Goal: Communication & Community: Ask a question

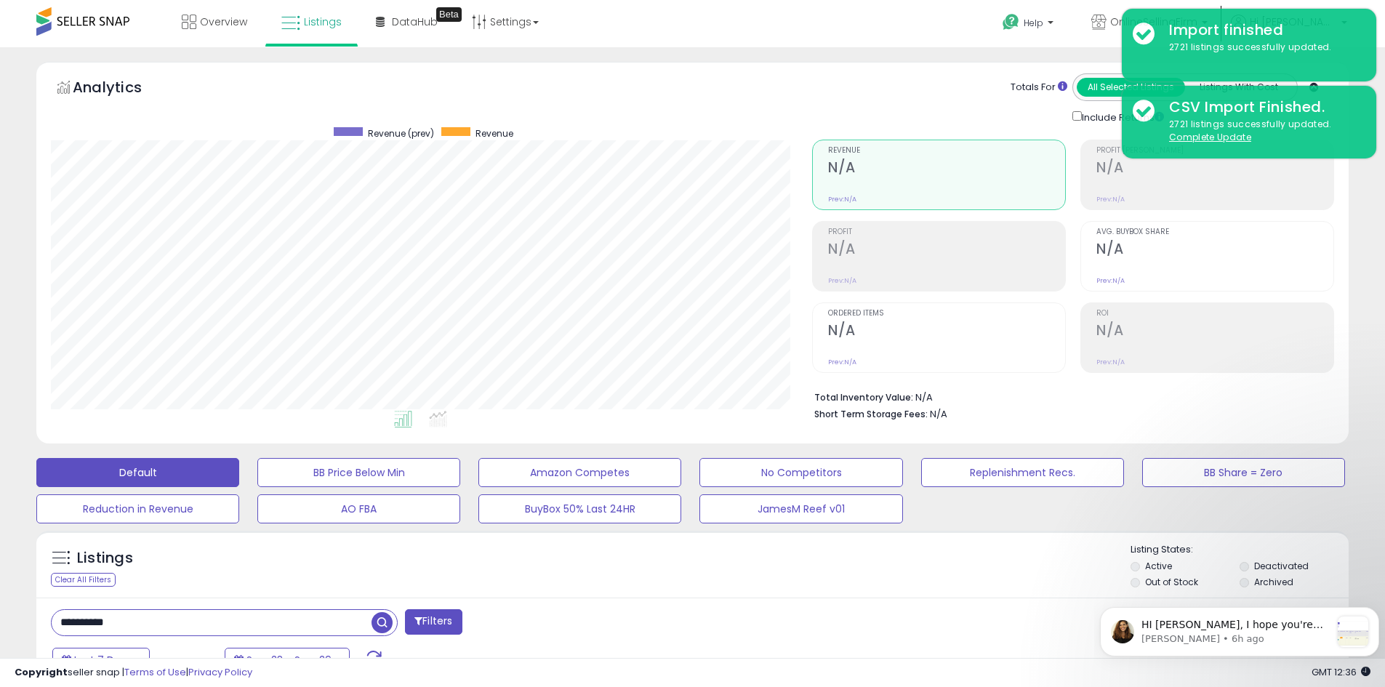
click at [892, 47] on div "Overview Listings Beta" at bounding box center [447, 31] width 916 height 62
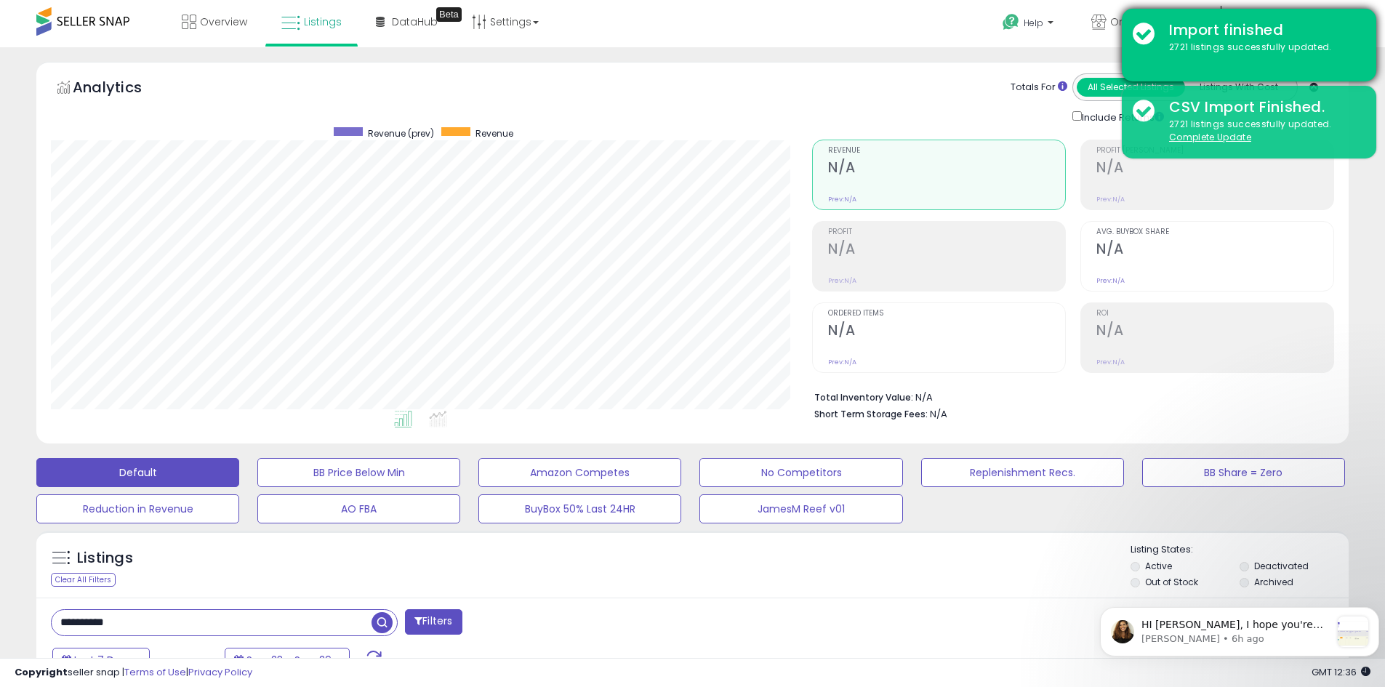
click at [1145, 33] on div "Import finished 2721 listings successfully updated." at bounding box center [1249, 45] width 254 height 73
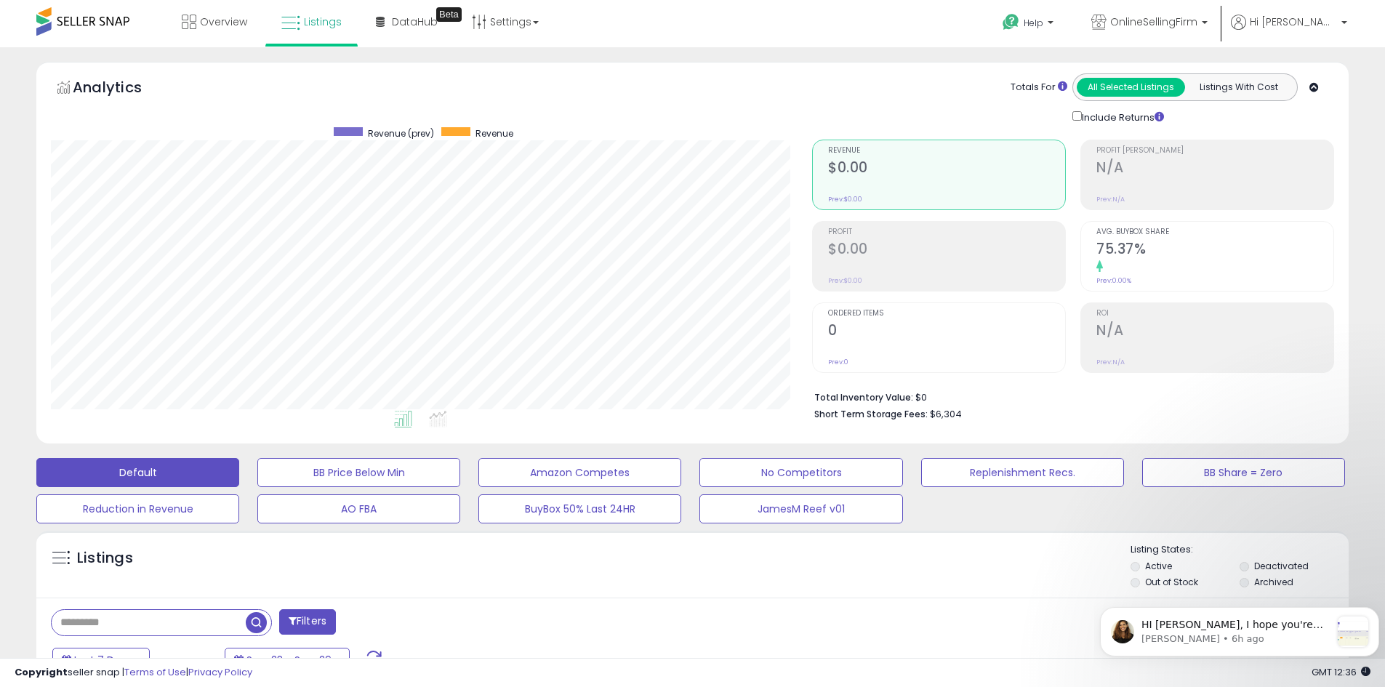
scroll to position [298, 761]
click at [142, 620] on input "text" at bounding box center [149, 622] width 194 height 25
paste input "**********"
type input "**********"
drag, startPoint x: 377, startPoint y: 621, endPoint x: 1088, endPoint y: 686, distance: 714.7
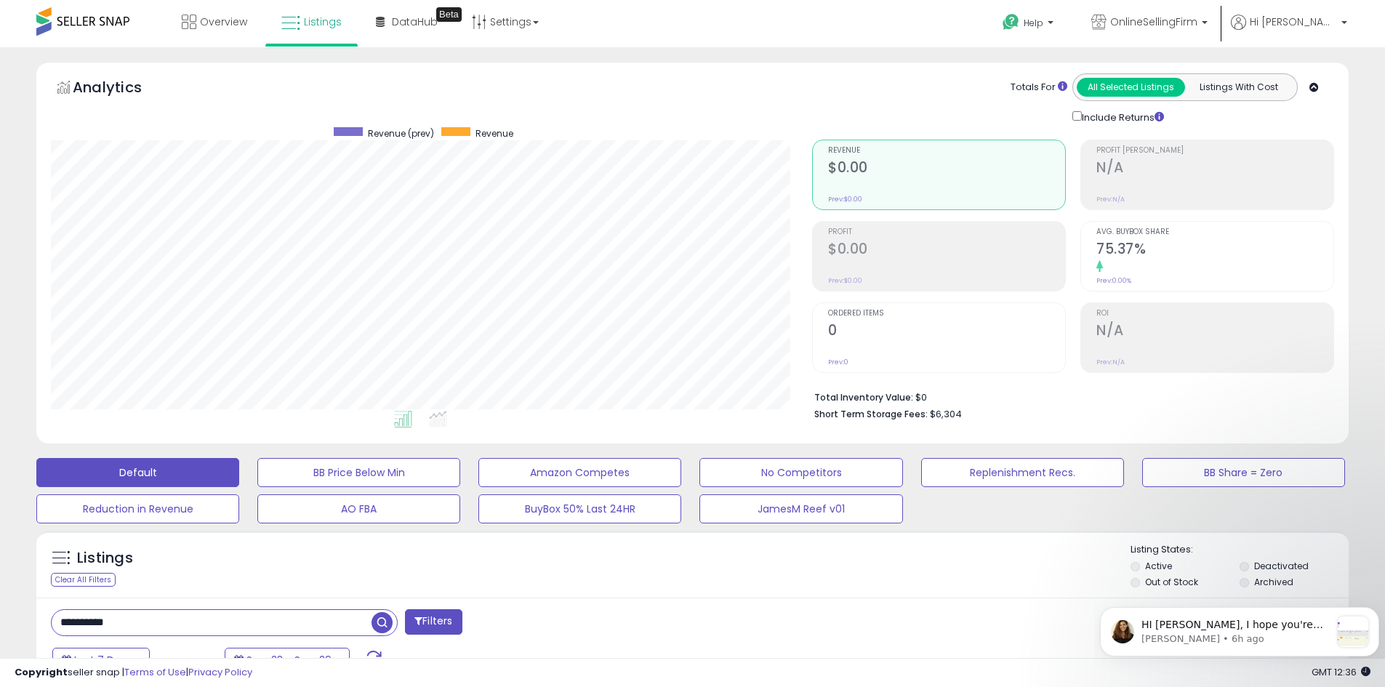
click at [377, 620] on span "button" at bounding box center [381, 622] width 21 height 21
click at [1253, 630] on span "HI Erin, I hope you're well. Thanks for your patience. I can see quite a few of…" at bounding box center [1235, 697] width 189 height 156
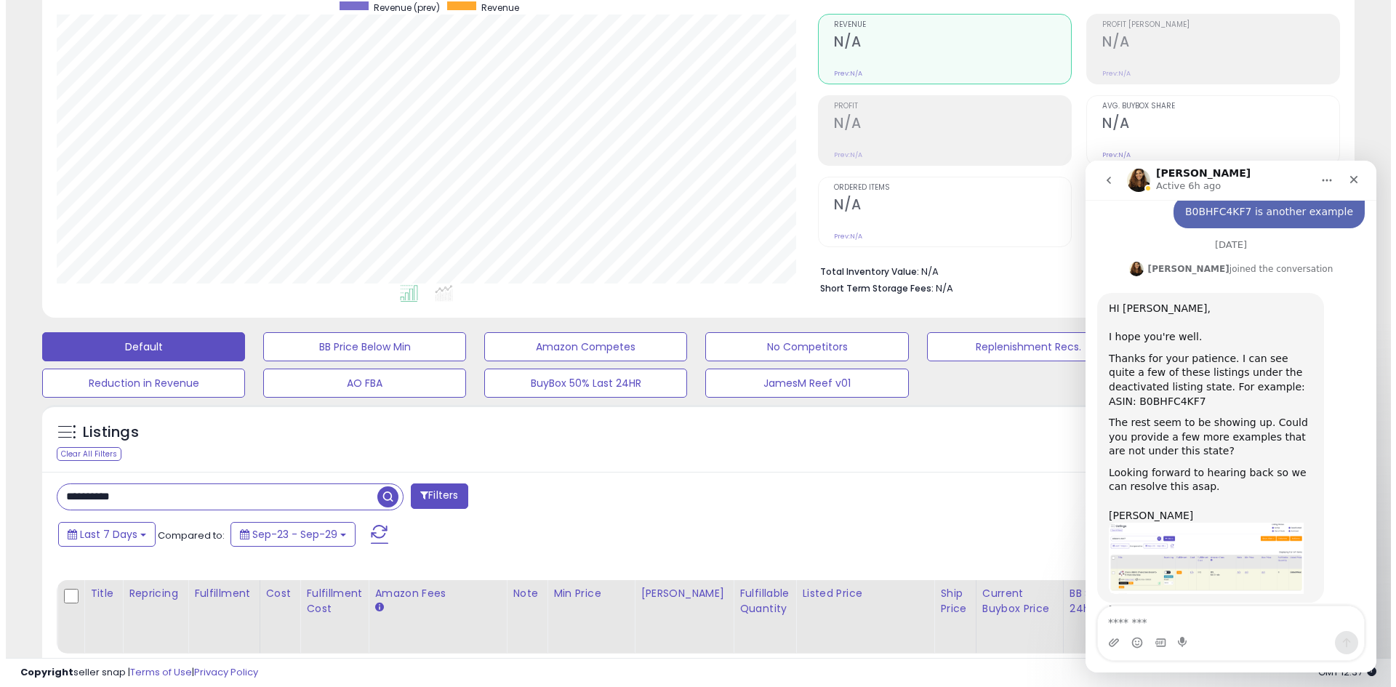
scroll to position [215, 0]
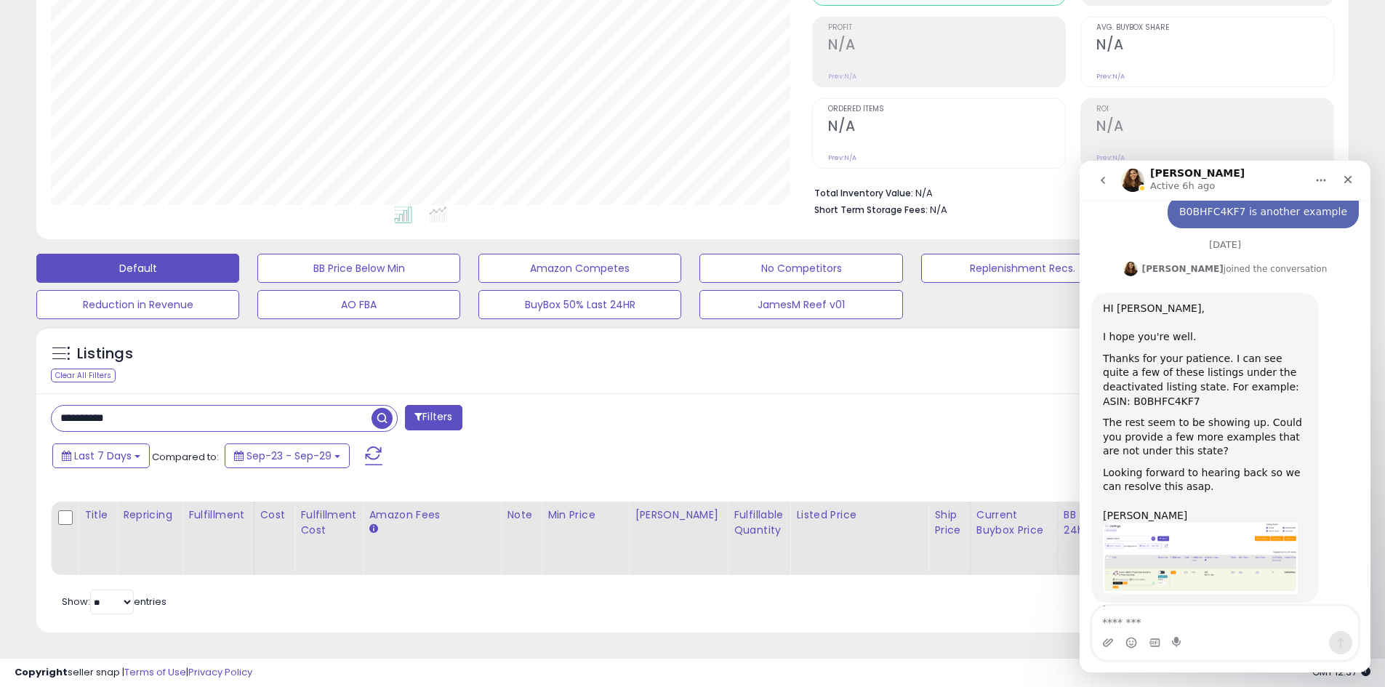
click at [383, 408] on span "button" at bounding box center [381, 418] width 21 height 21
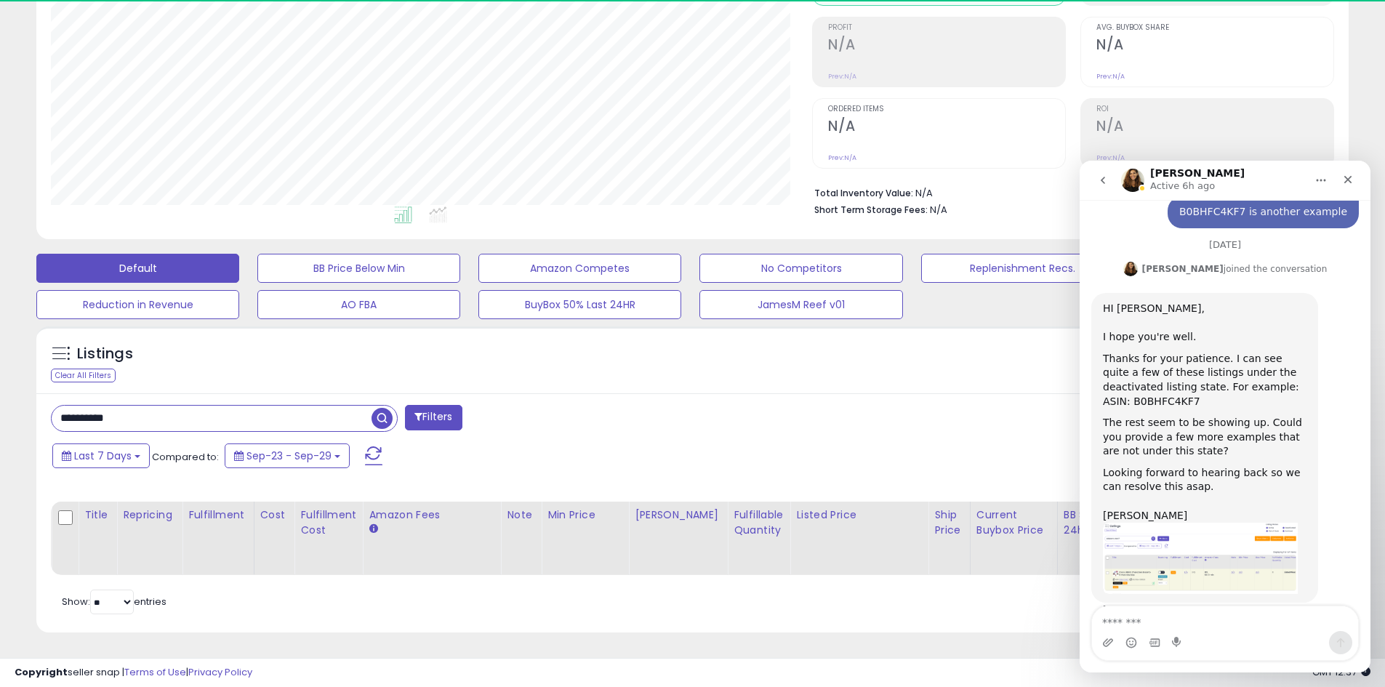
scroll to position [298, 761]
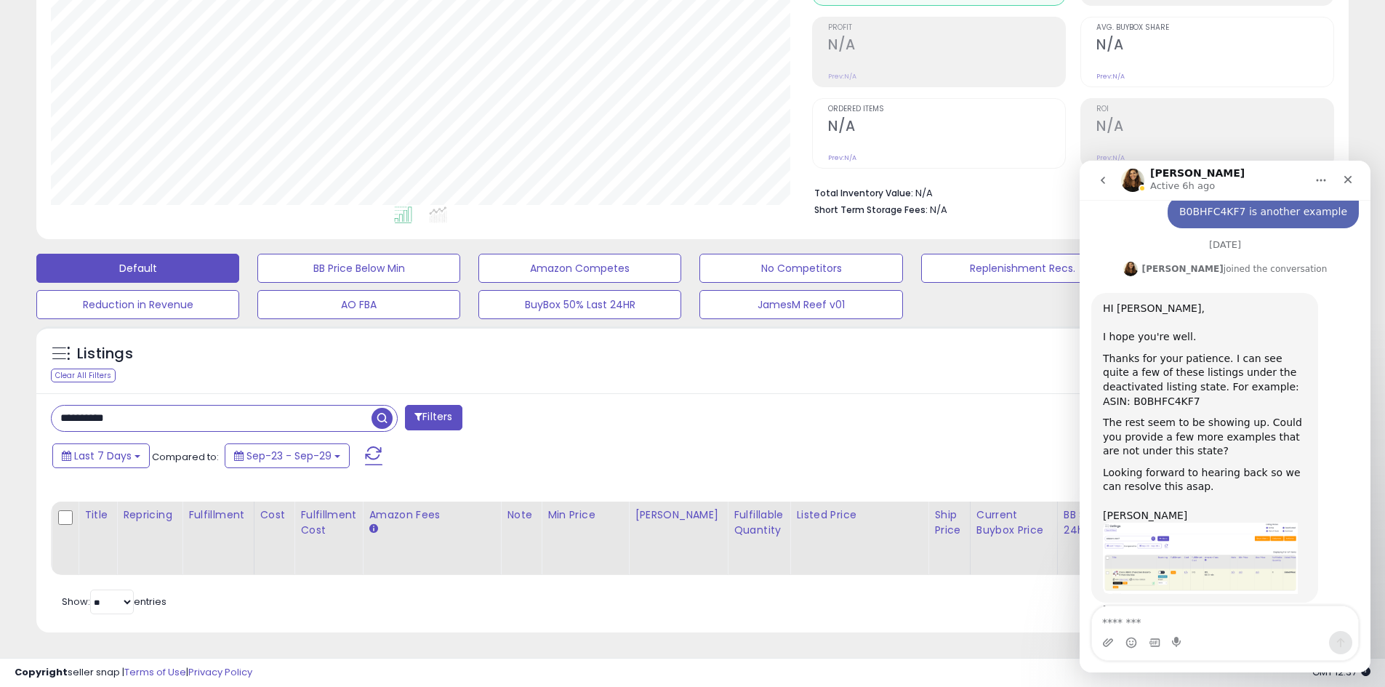
click at [1317, 180] on icon "Home" at bounding box center [1321, 181] width 9 height 2
click at [1316, 179] on icon "Home" at bounding box center [1321, 180] width 12 height 12
click at [1347, 180] on icon "Close" at bounding box center [1348, 180] width 8 height 8
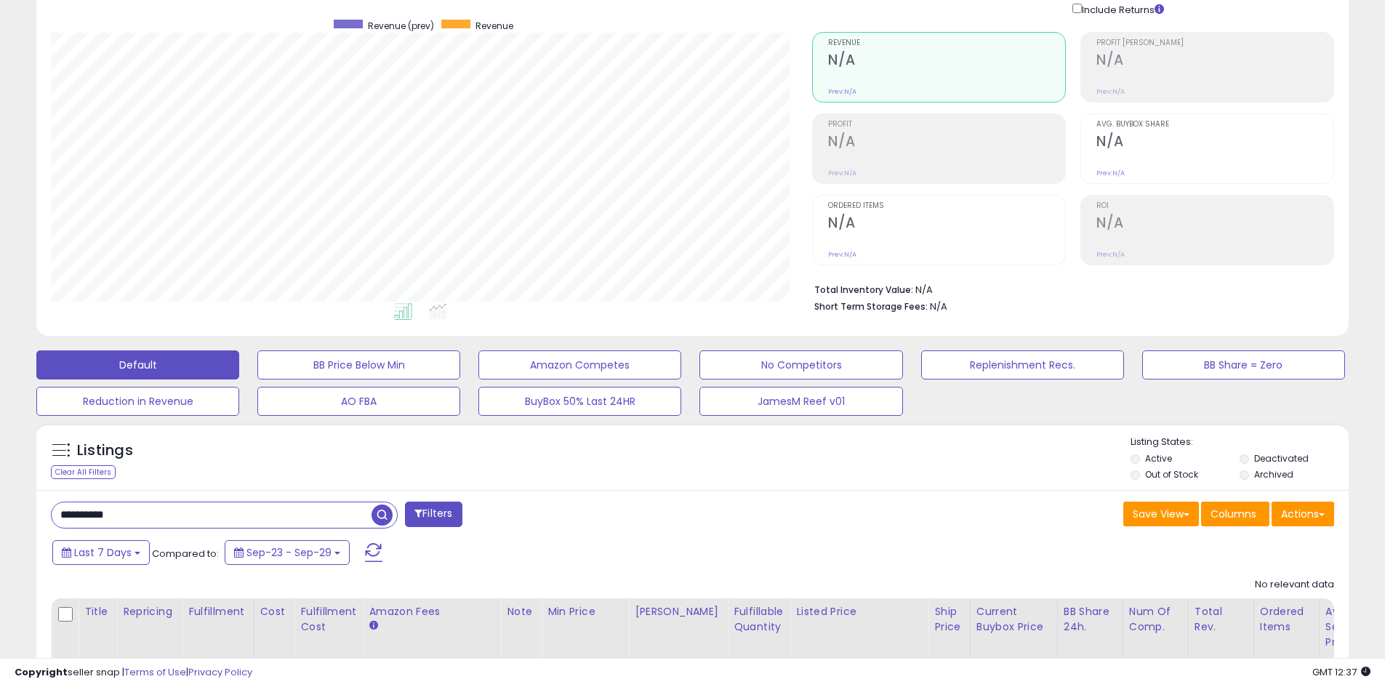
scroll to position [0, 0]
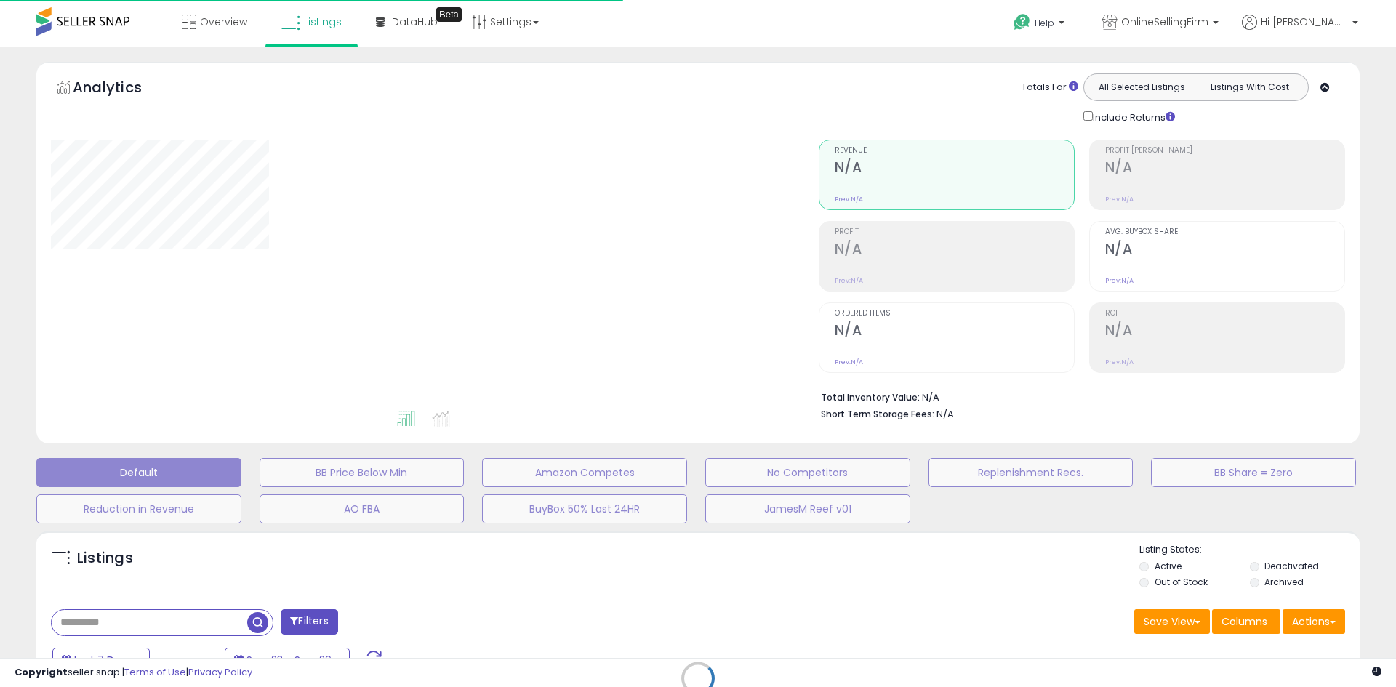
type input "**********"
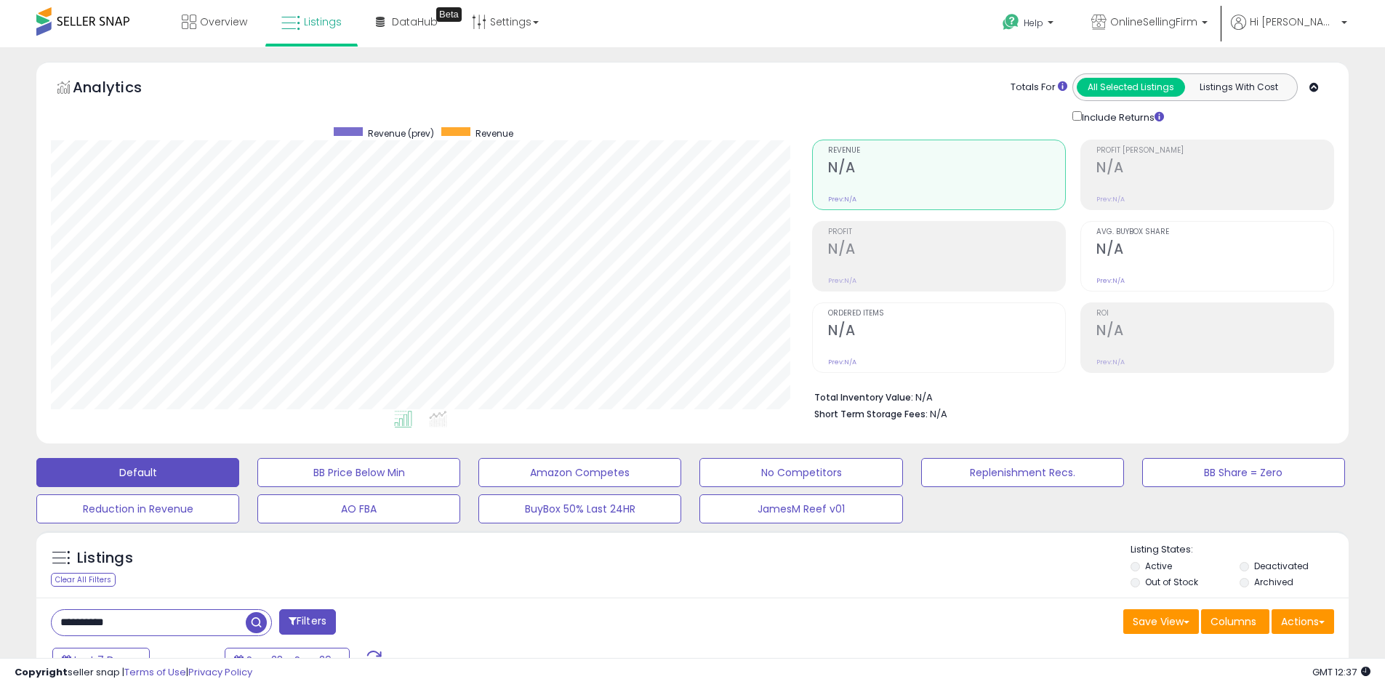
click at [251, 620] on span "button" at bounding box center [256, 622] width 21 height 21
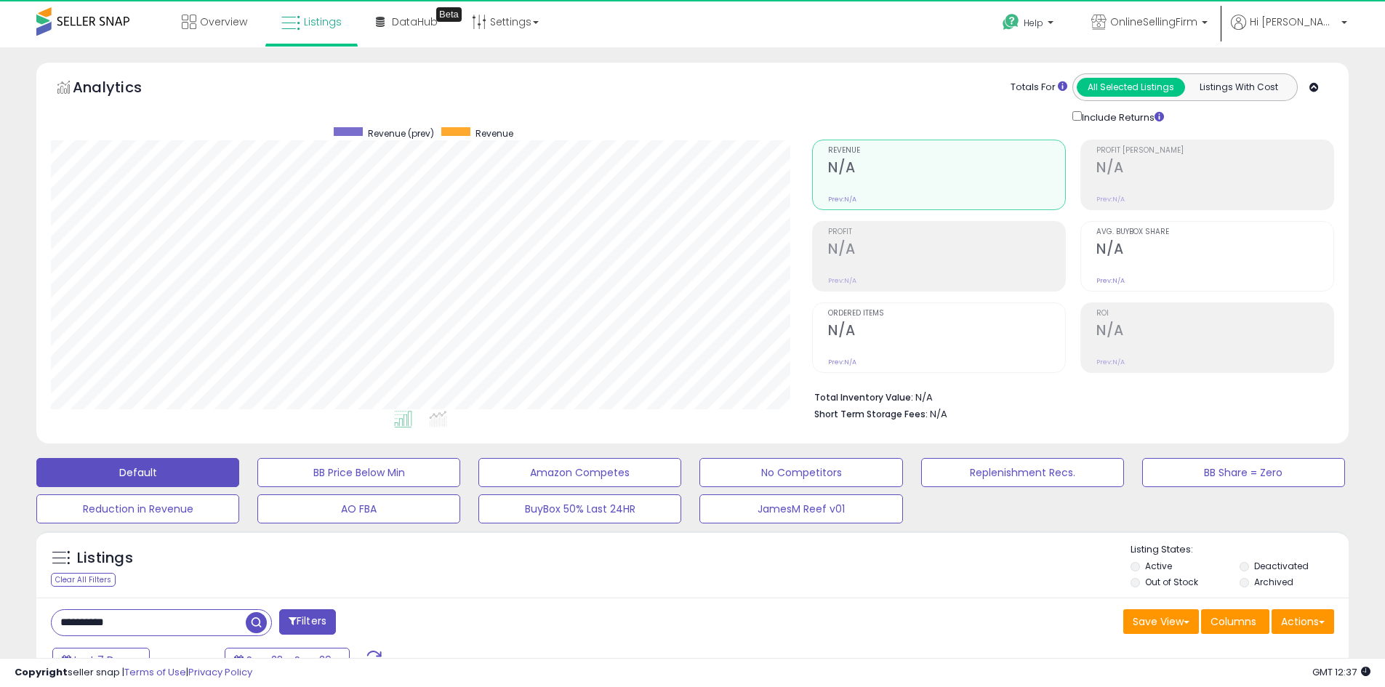
scroll to position [298, 761]
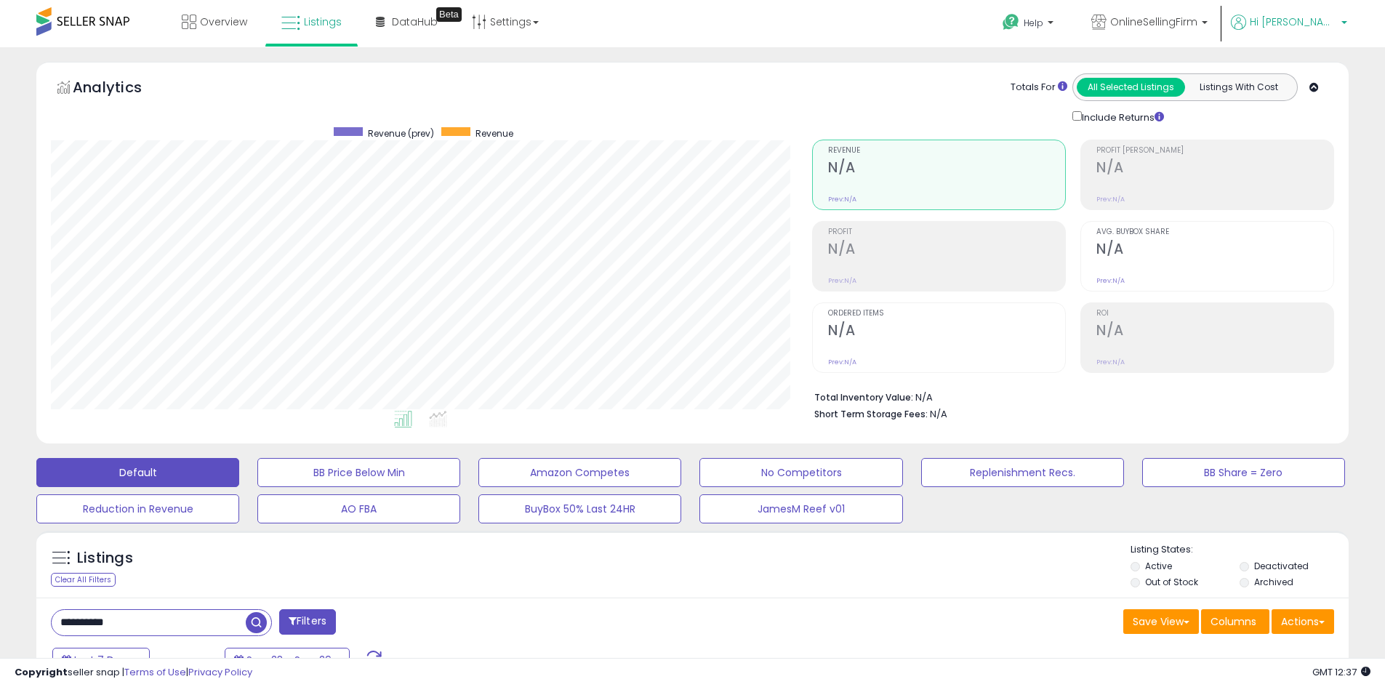
click at [1315, 24] on span "Hi [PERSON_NAME]" at bounding box center [1293, 22] width 87 height 15
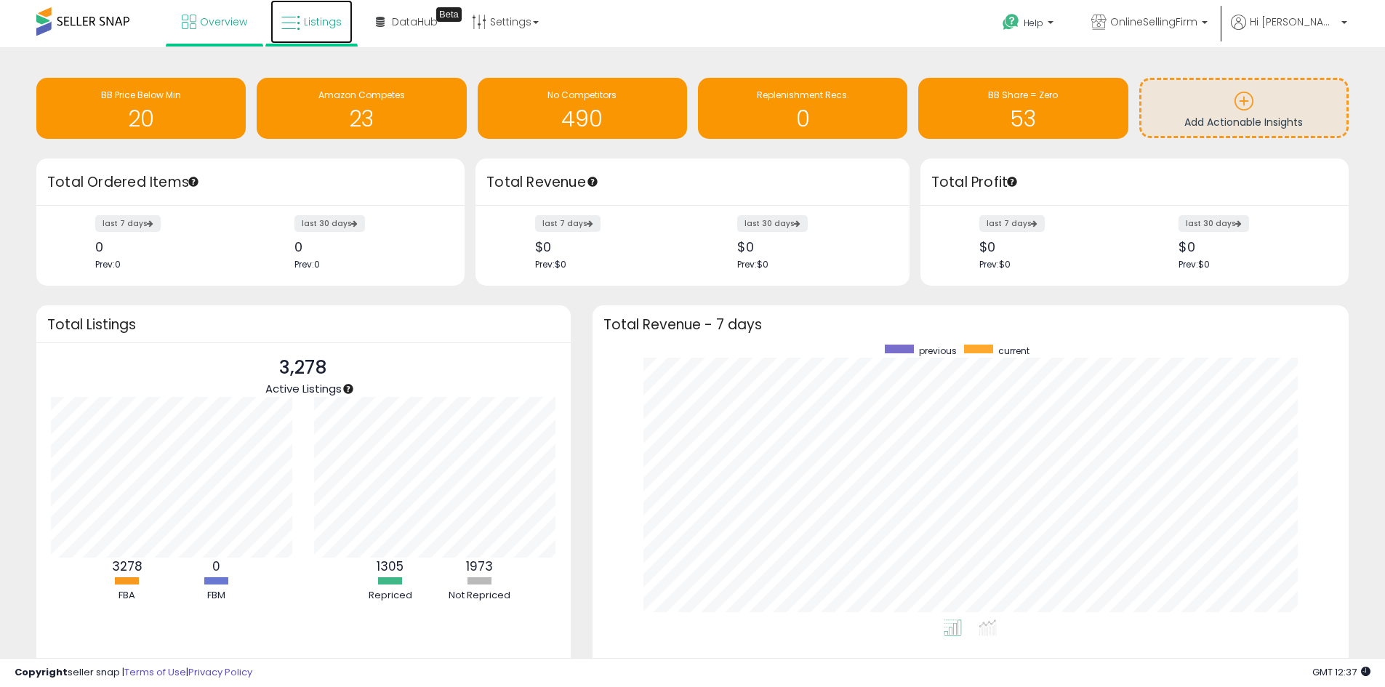
click at [315, 19] on span "Listings" at bounding box center [323, 22] width 38 height 15
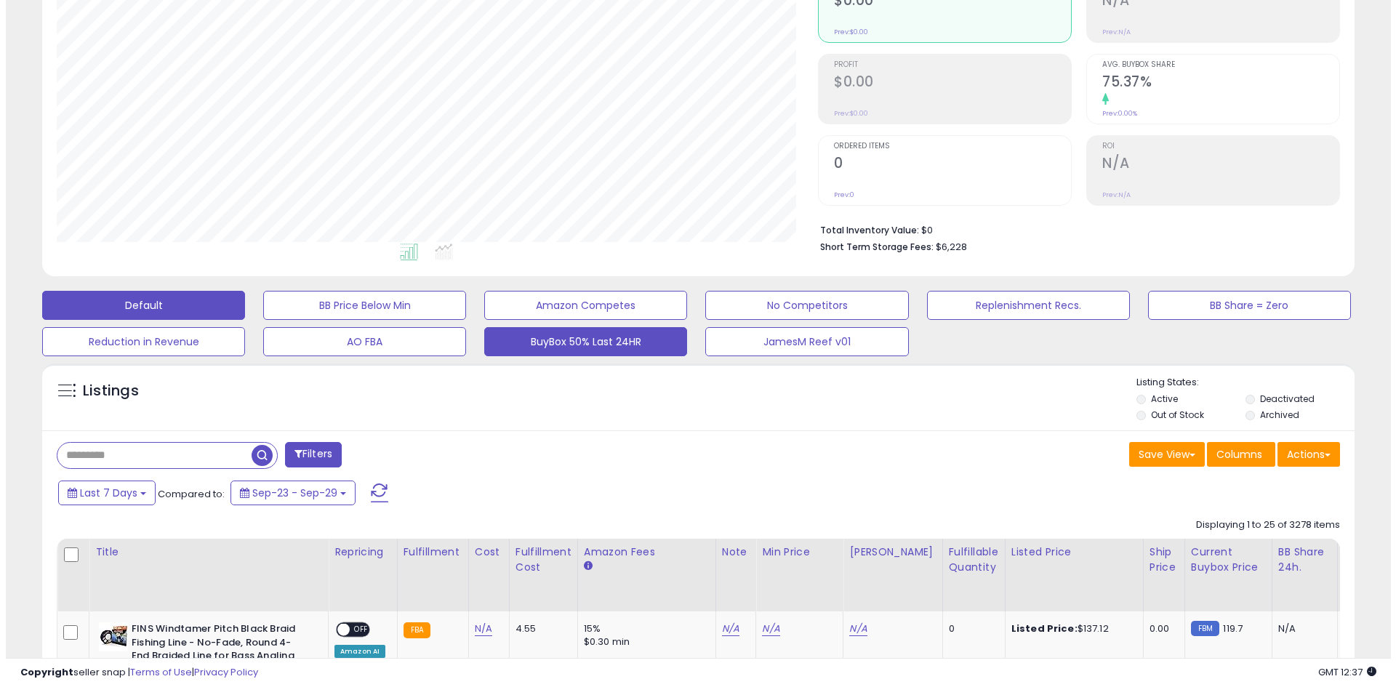
scroll to position [218, 0]
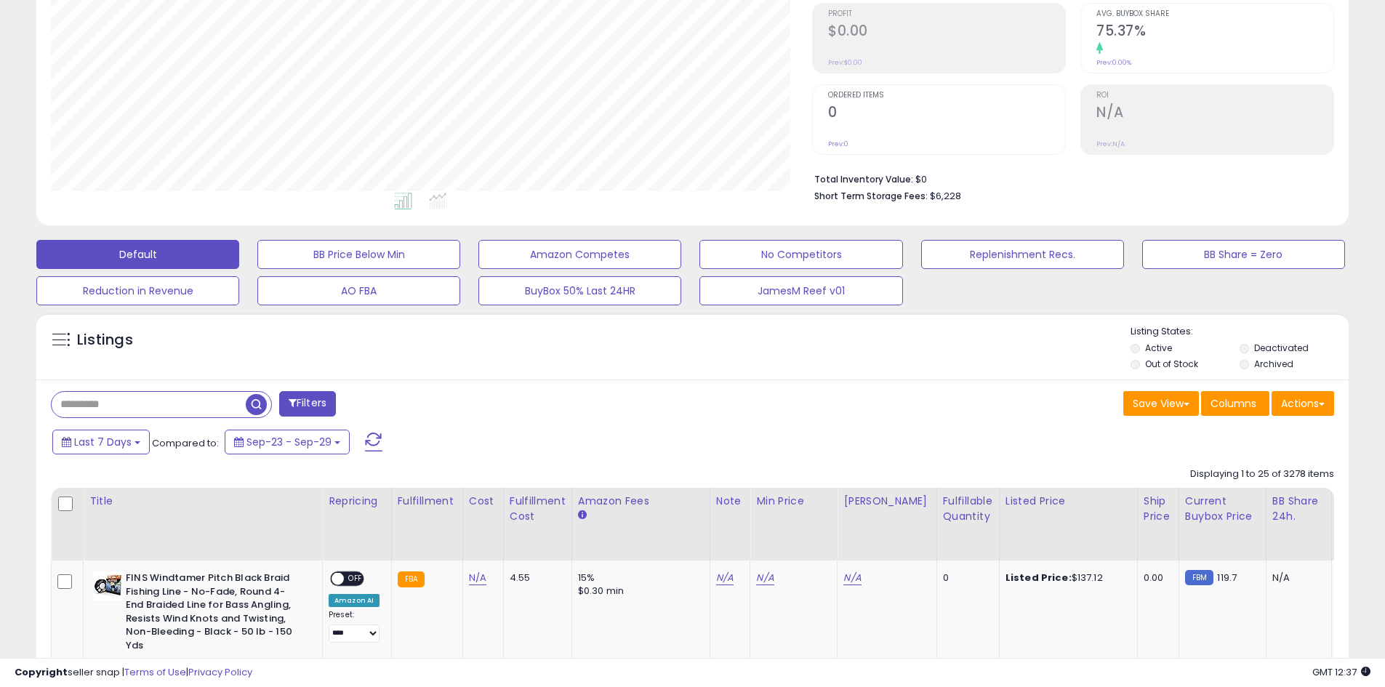
click at [1249, 351] on li "Deactivated" at bounding box center [1292, 350] width 107 height 16
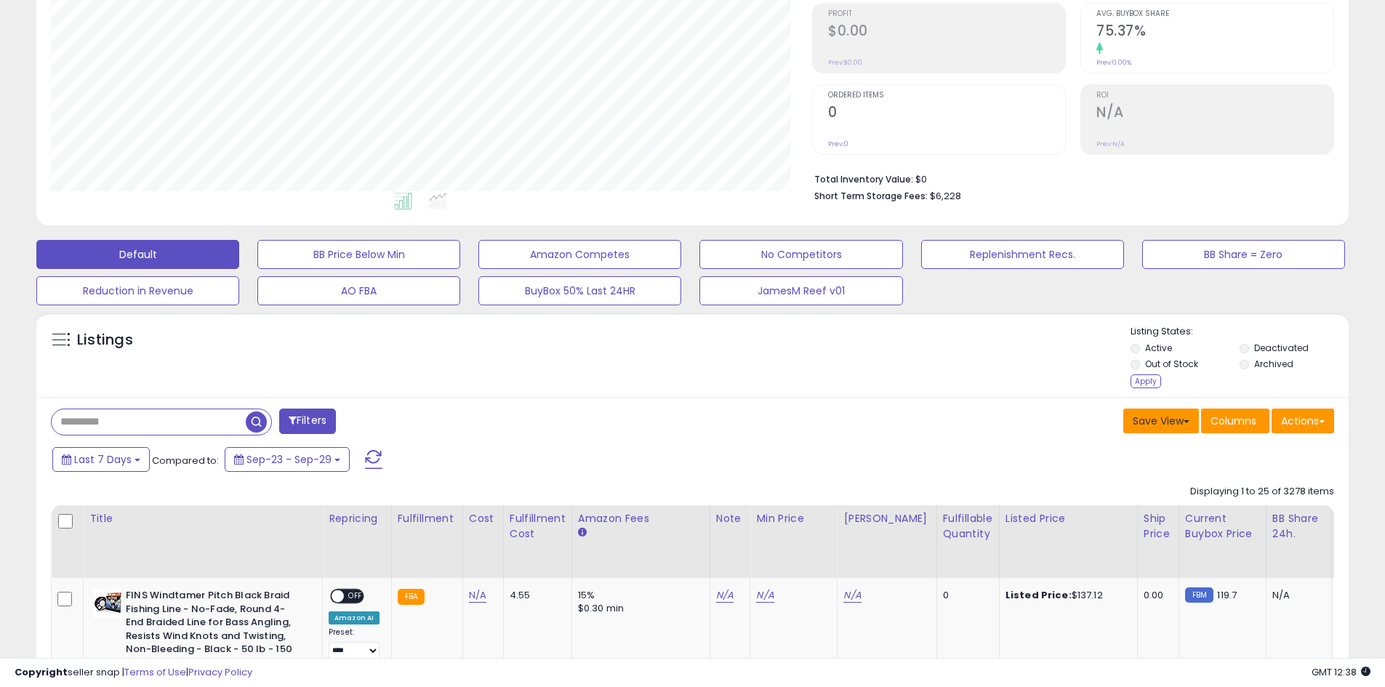
click at [1162, 424] on button "Save View" at bounding box center [1161, 421] width 76 height 25
click at [963, 409] on div "Save View Save As New View Update Current View Columns Actions Import Export Vi…" at bounding box center [1019, 423] width 653 height 28
click at [1147, 380] on div "Apply" at bounding box center [1145, 381] width 31 height 14
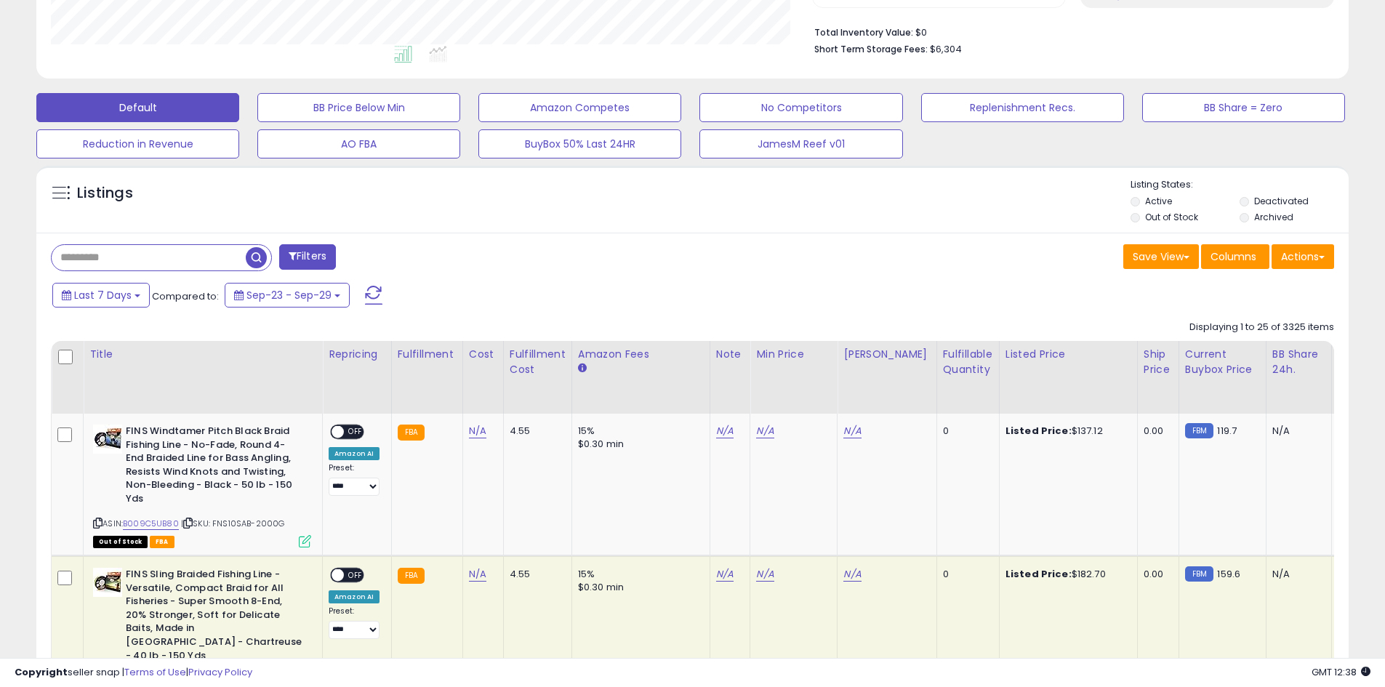
scroll to position [303, 0]
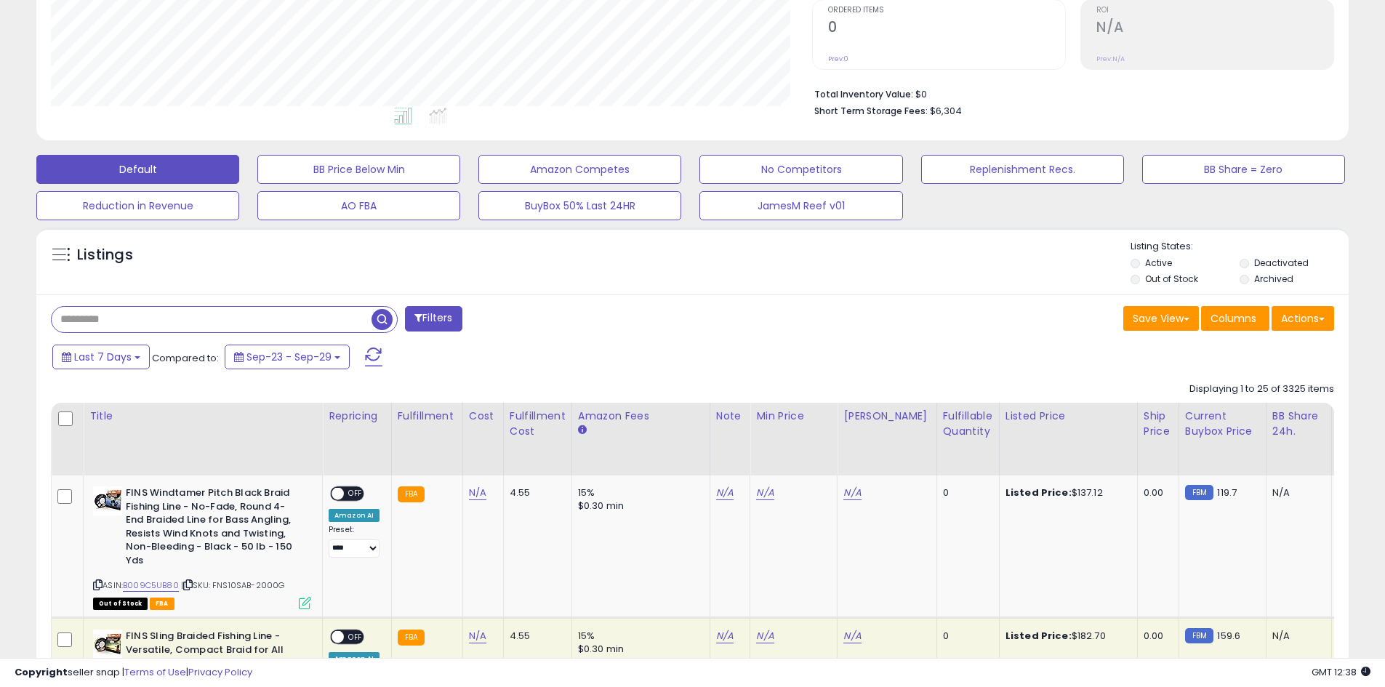
click at [184, 318] on input "text" at bounding box center [212, 319] width 320 height 25
paste input "**********"
type input "**********"
click at [381, 319] on span "button" at bounding box center [381, 319] width 21 height 21
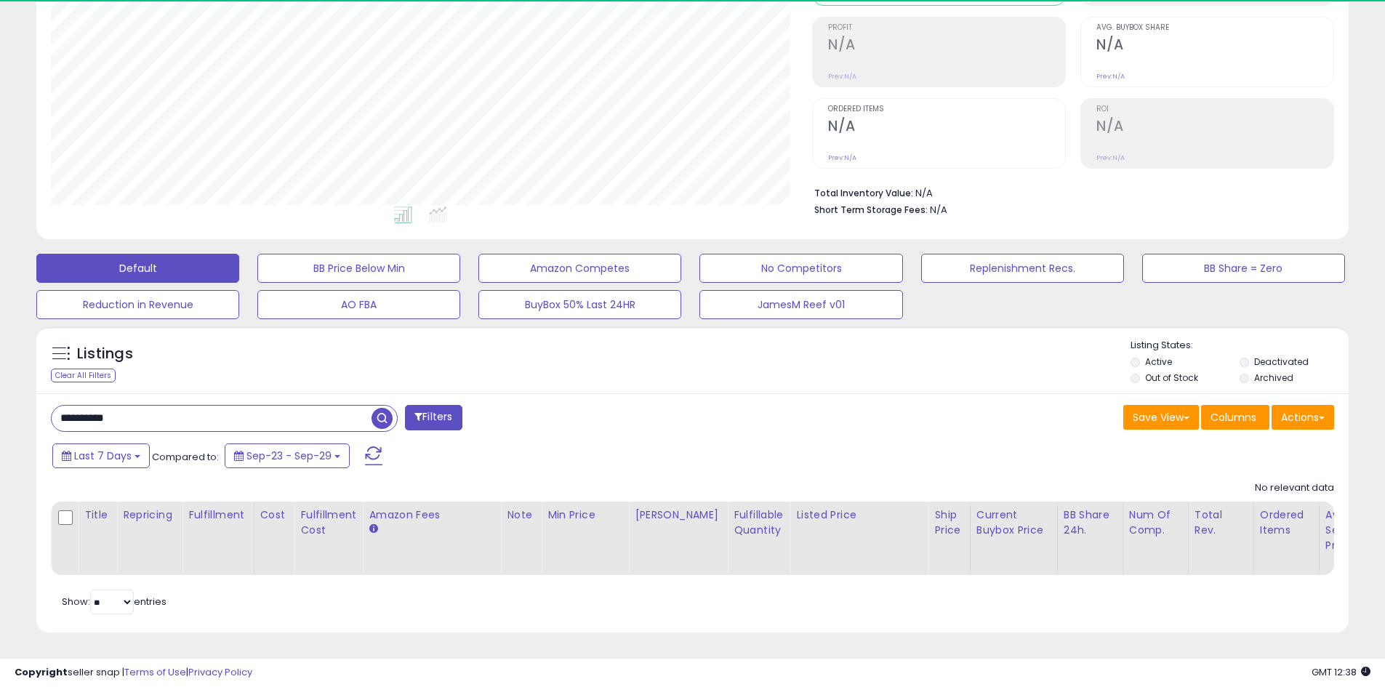
scroll to position [298, 761]
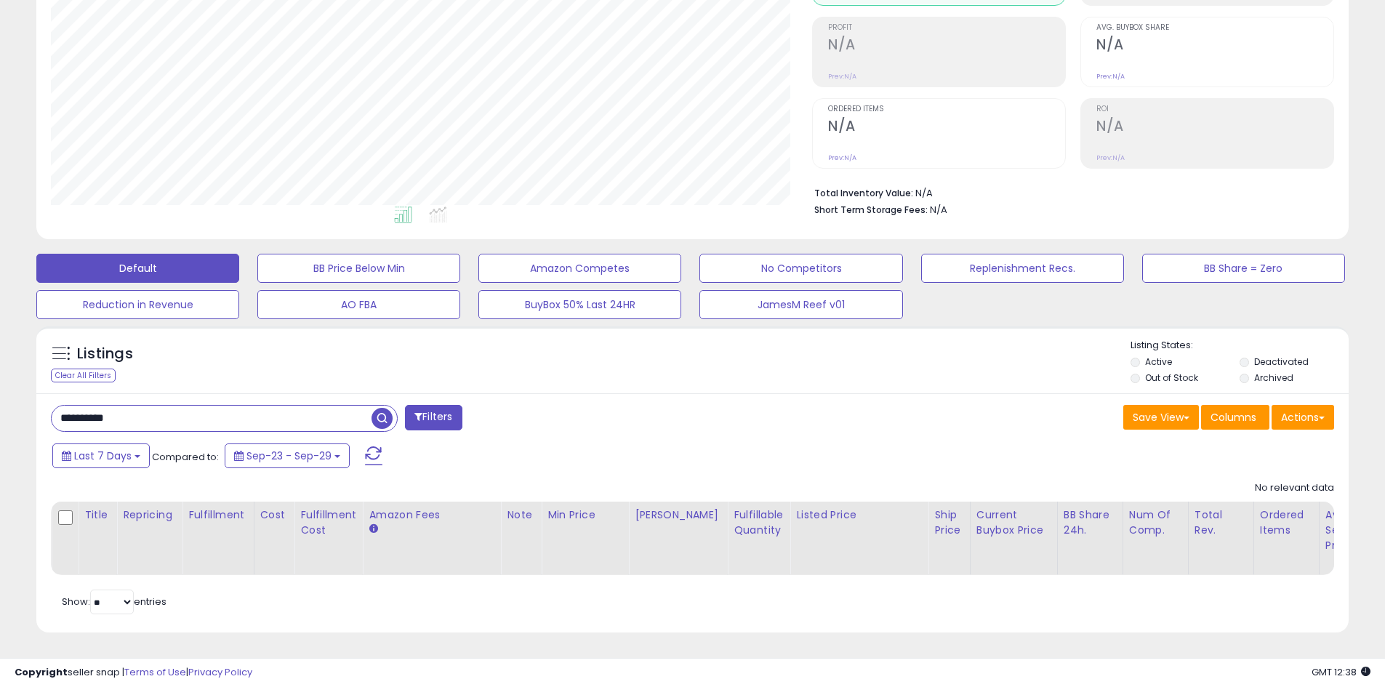
click at [89, 393] on div "**********" at bounding box center [692, 513] width 1312 height 240
drag, startPoint x: 150, startPoint y: 407, endPoint x: 0, endPoint y: 374, distance: 154.2
click at [0, 374] on div "**********" at bounding box center [692, 265] width 1385 height 844
click at [387, 410] on span "button" at bounding box center [381, 418] width 21 height 21
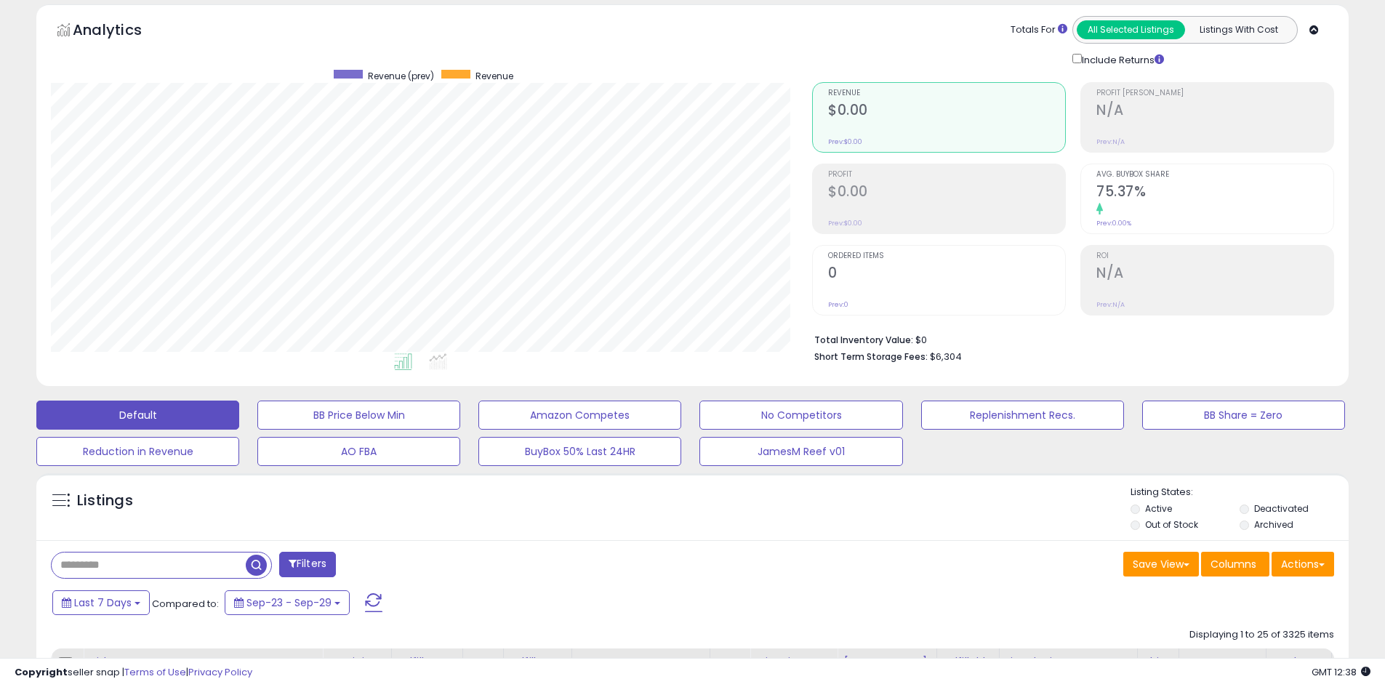
scroll to position [0, 0]
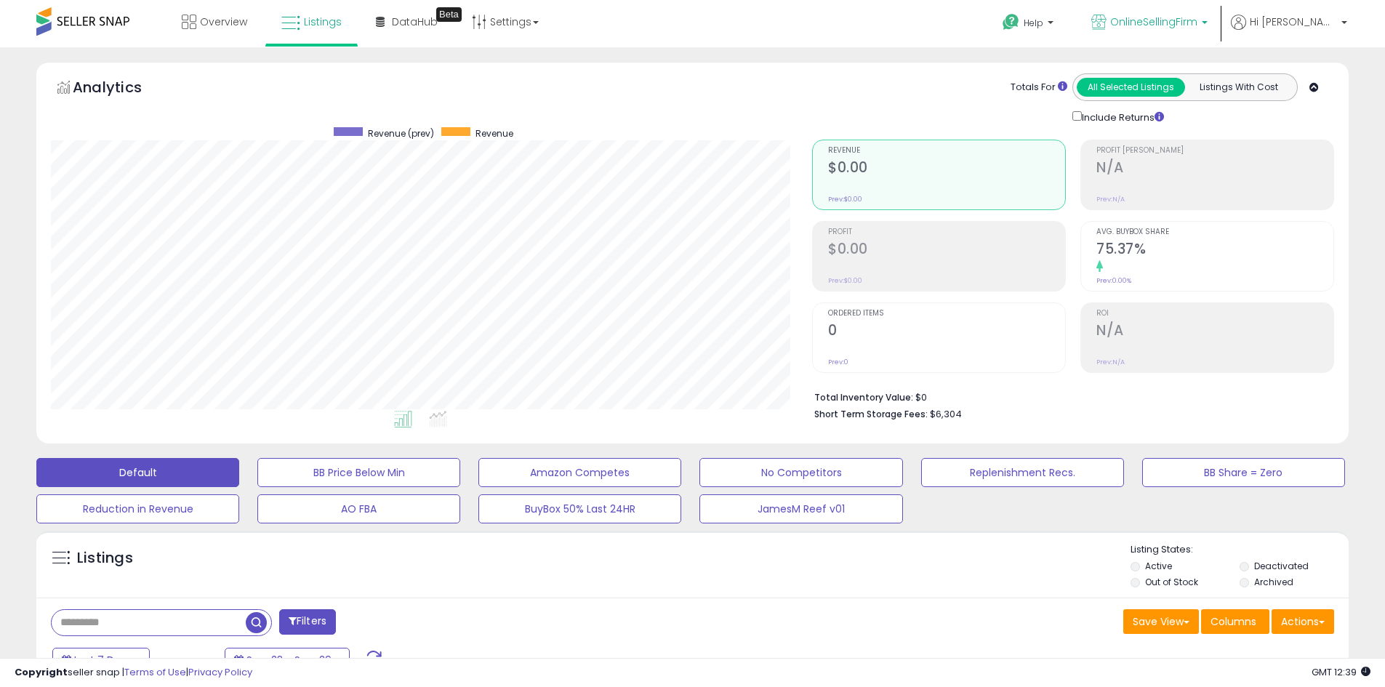
click at [1197, 24] on span "OnlineSellingFirm" at bounding box center [1153, 22] width 87 height 15
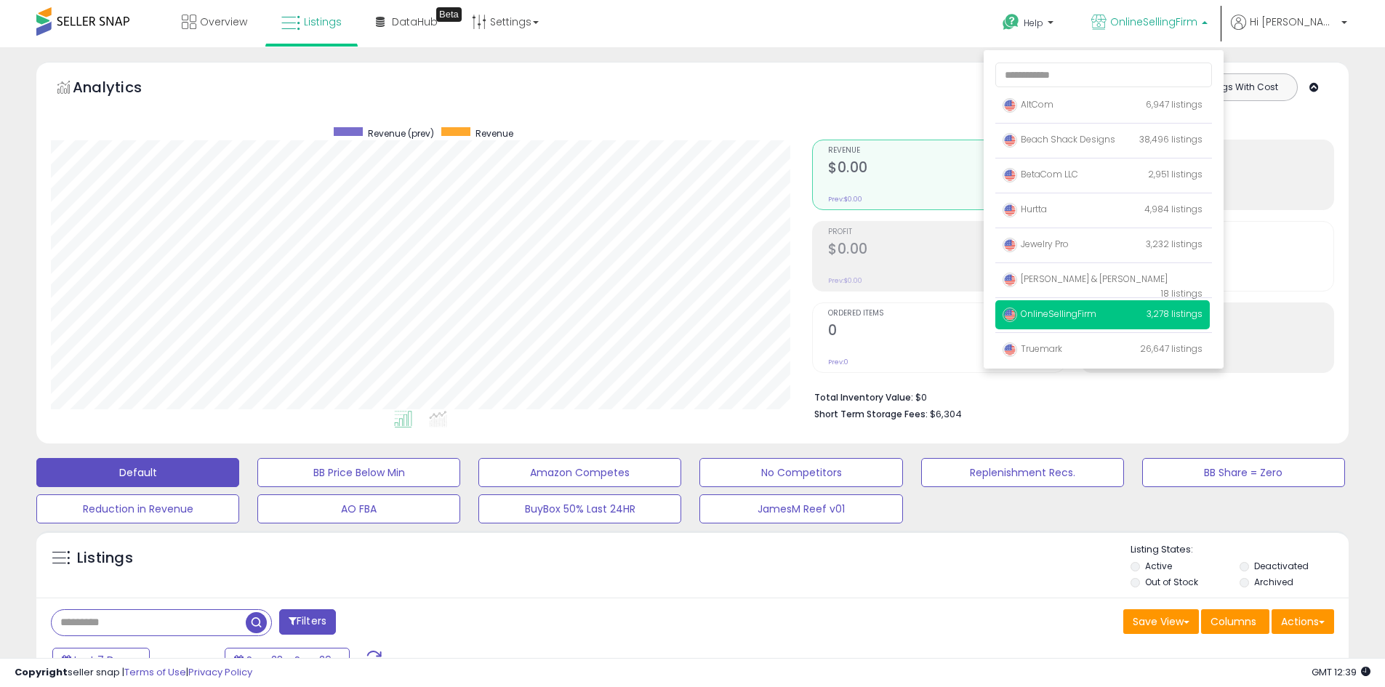
click at [1096, 311] on span "OnlineSellingFirm" at bounding box center [1049, 314] width 94 height 12
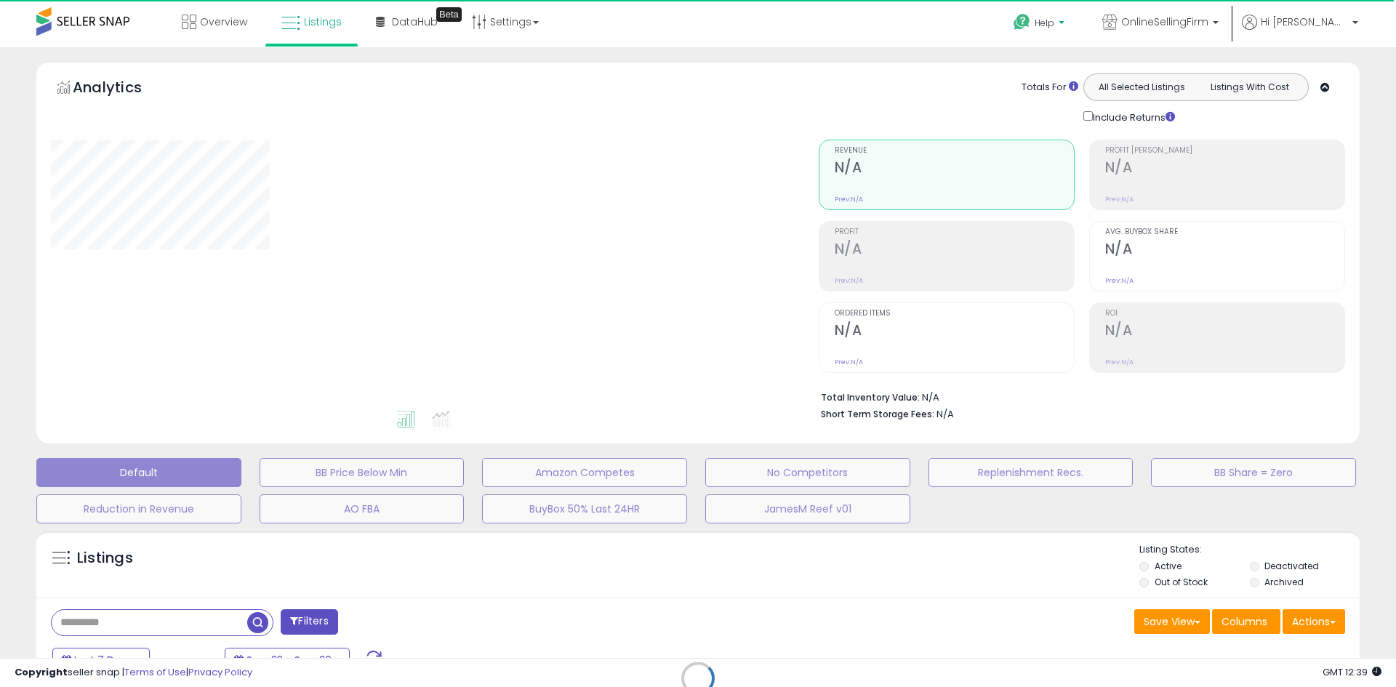
click at [1054, 22] on span "Help" at bounding box center [1044, 23] width 20 height 12
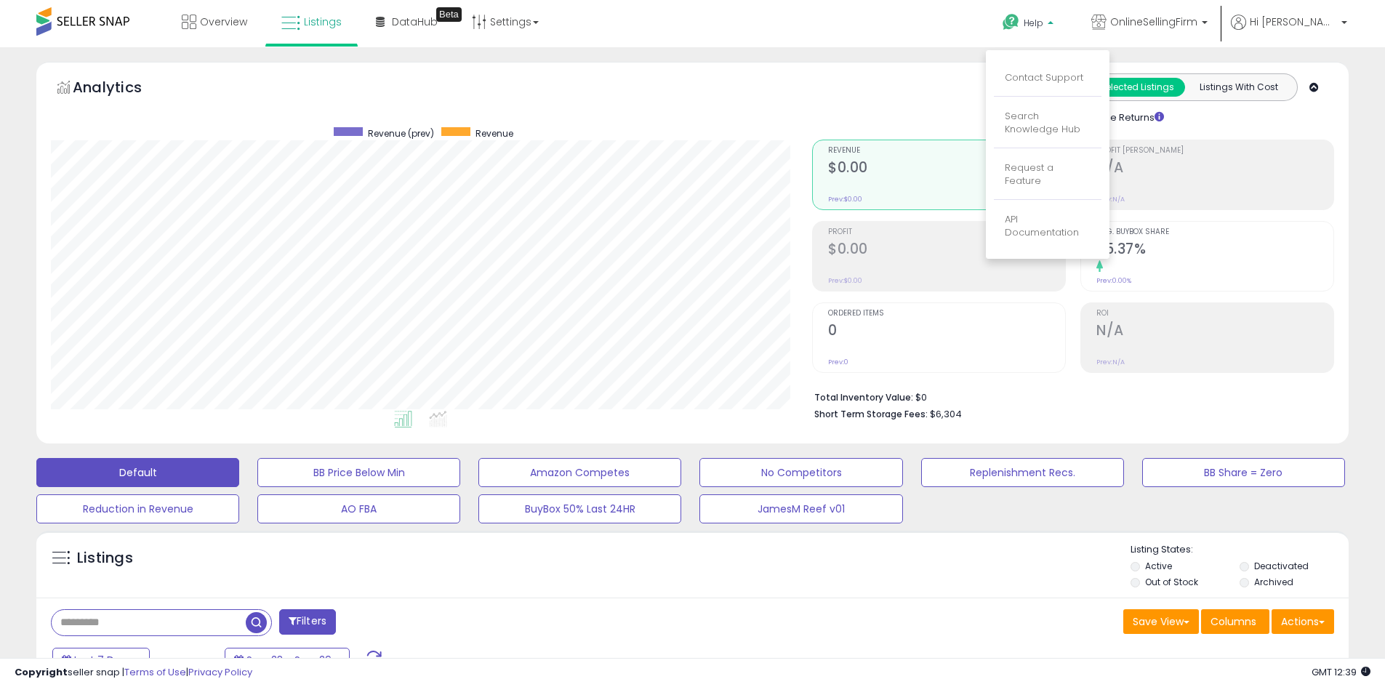
scroll to position [298, 761]
click at [1083, 74] on link "Contact Support" at bounding box center [1044, 78] width 79 height 14
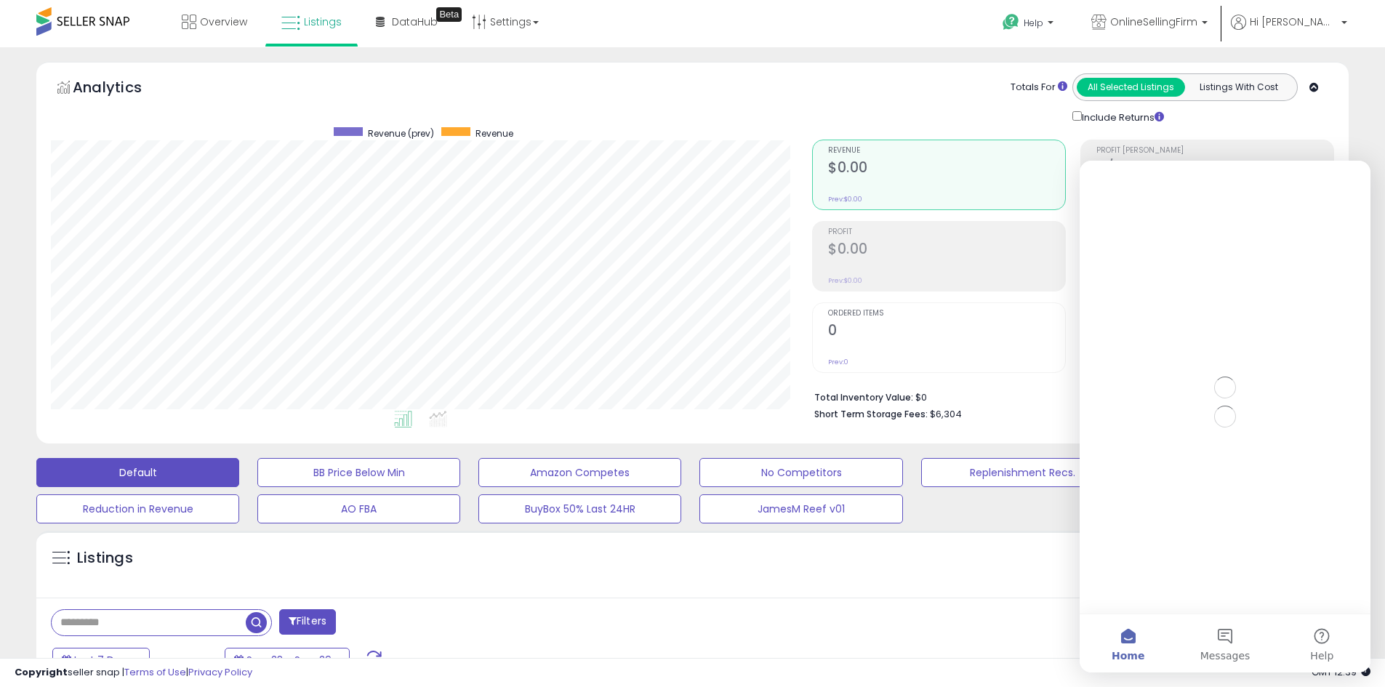
scroll to position [0, 0]
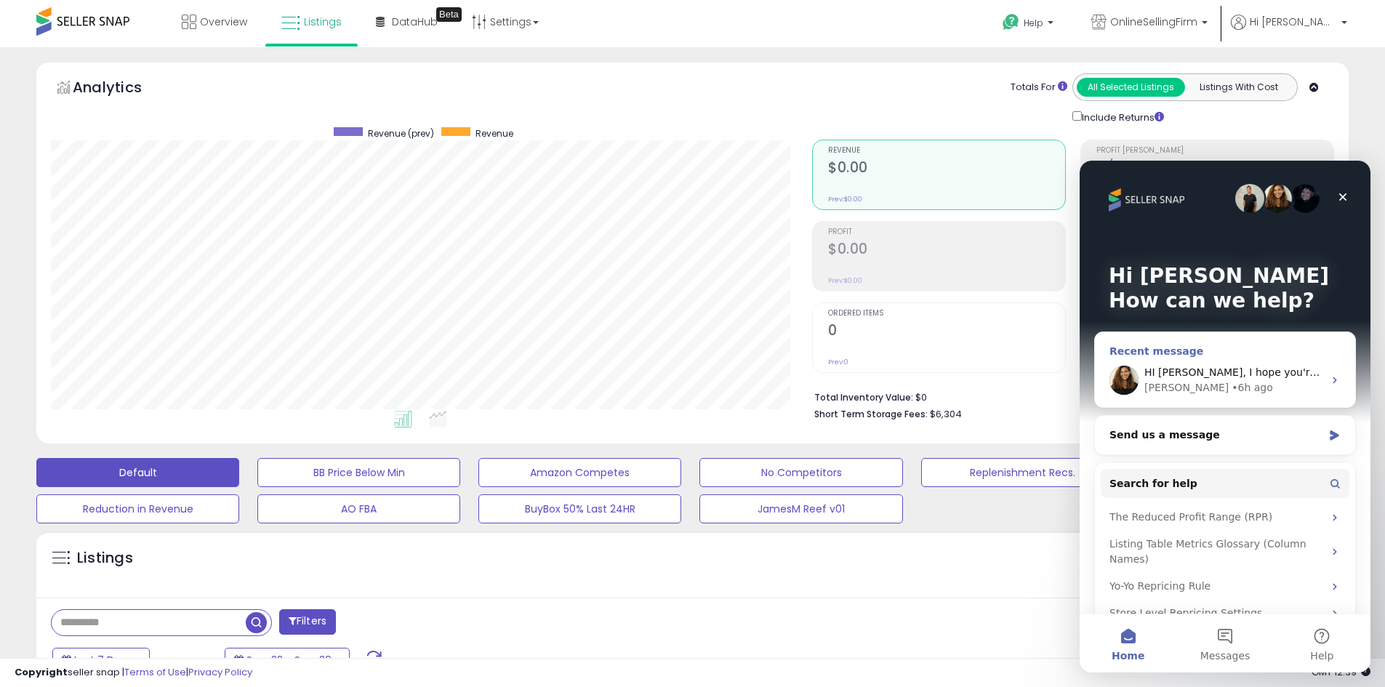
click at [1231, 382] on div "• 6h ago" at bounding box center [1251, 387] width 41 height 15
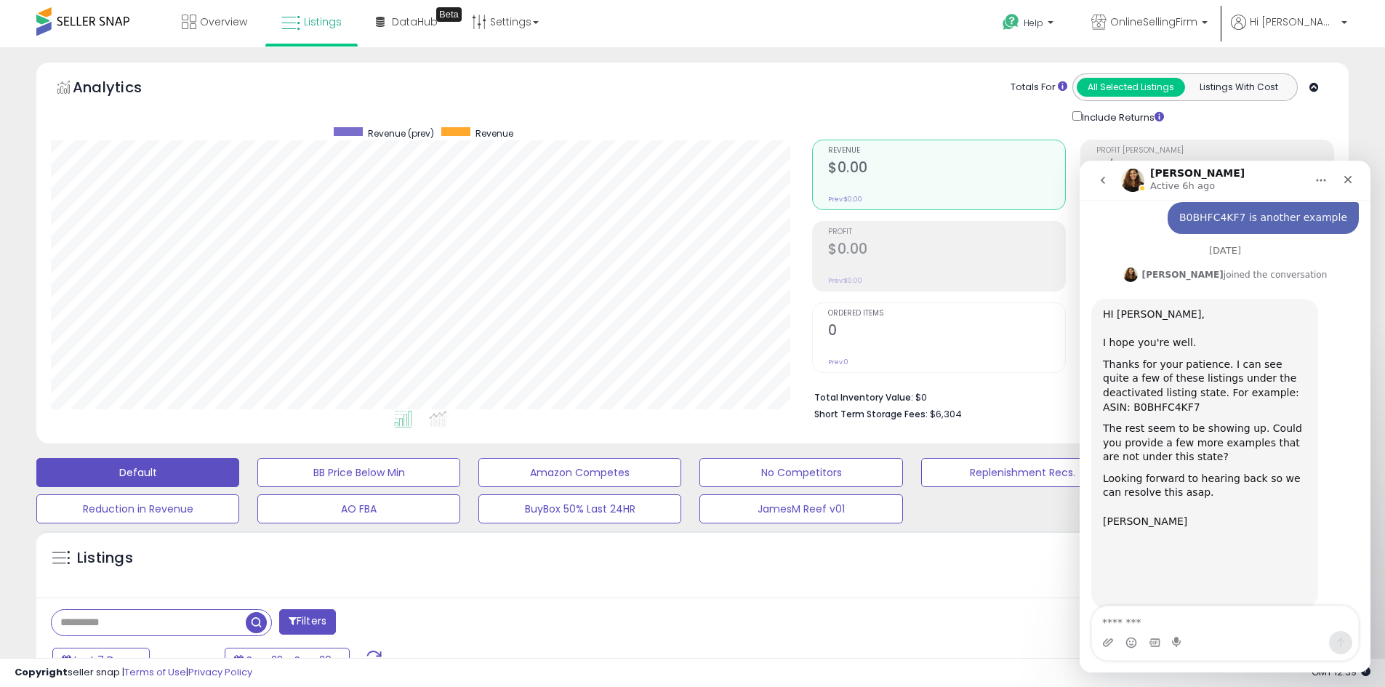
scroll to position [301, 0]
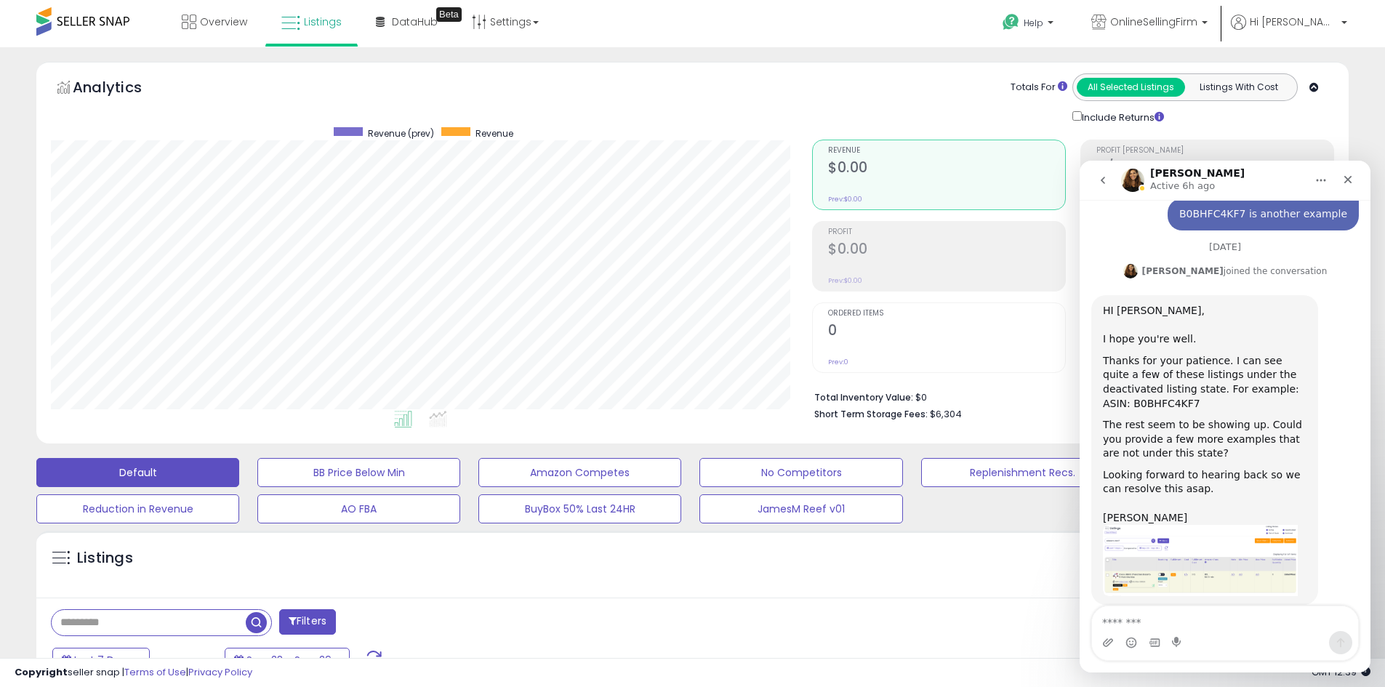
click at [1148, 618] on textarea "Message…" at bounding box center [1225, 618] width 266 height 25
click at [1189, 540] on img "Georgie says…" at bounding box center [1200, 560] width 195 height 71
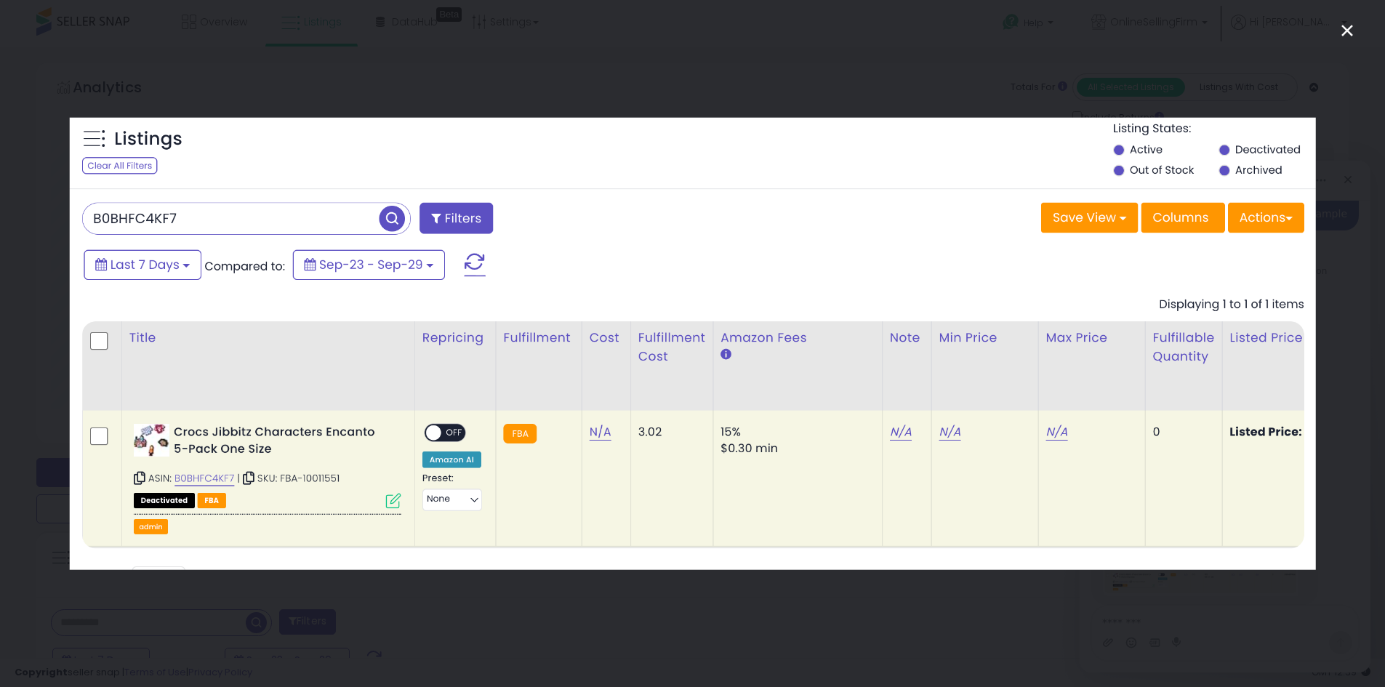
scroll to position [0, 0]
click at [1343, 28] on icon "Close" at bounding box center [1346, 30] width 17 height 17
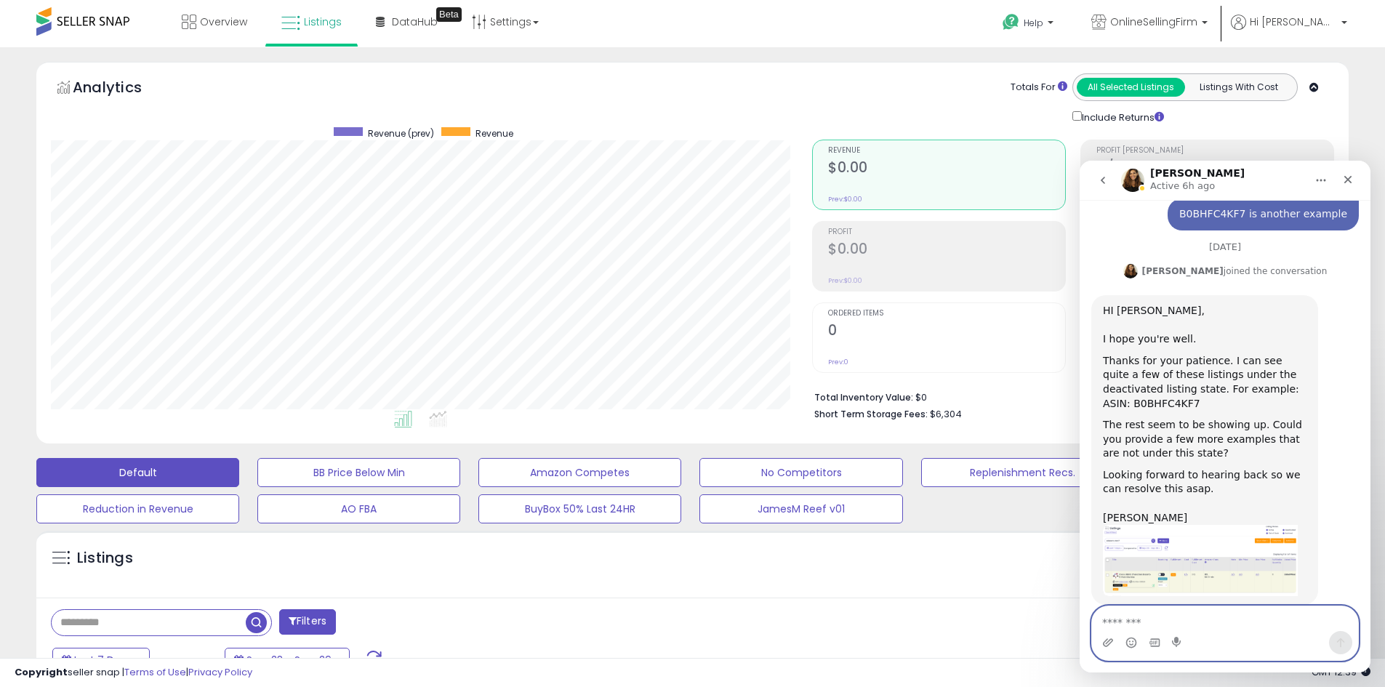
click at [1154, 619] on textarea "Message…" at bounding box center [1225, 618] width 266 height 25
click at [1178, 525] on img "Georgie says…" at bounding box center [1200, 560] width 195 height 71
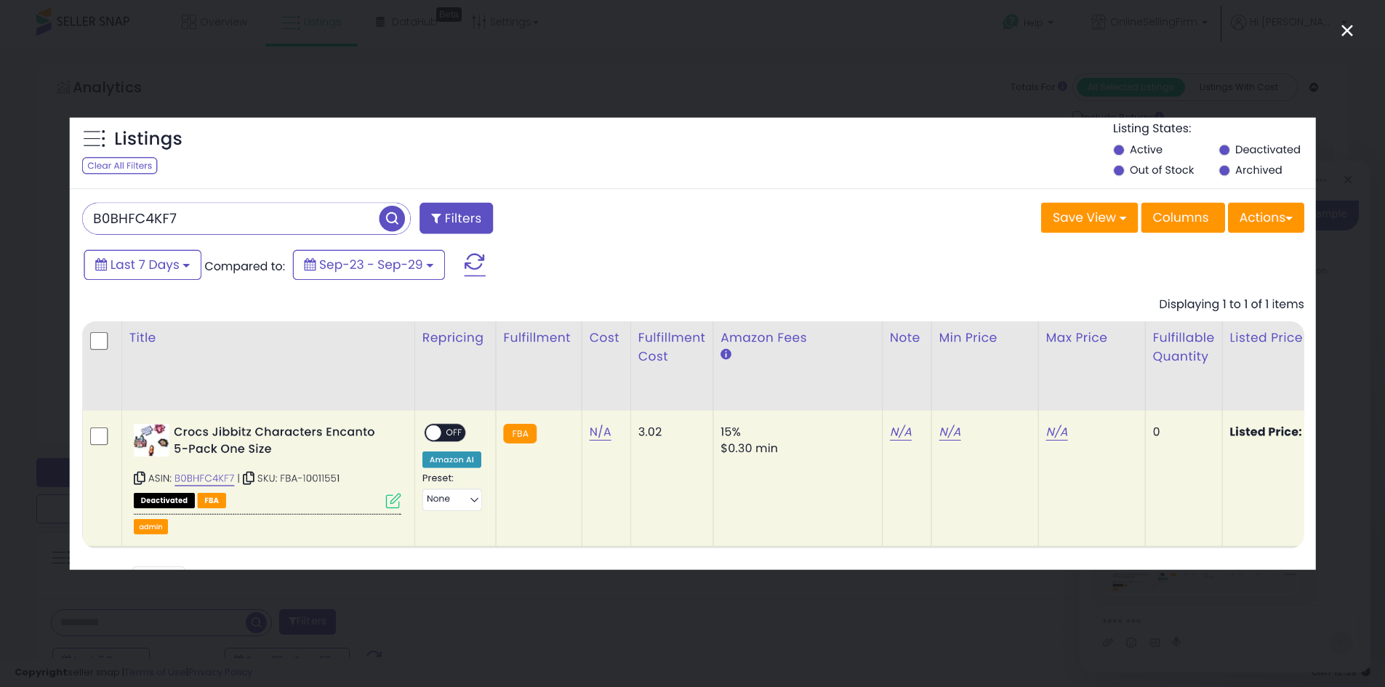
click at [1342, 28] on icon "Close" at bounding box center [1346, 30] width 17 height 17
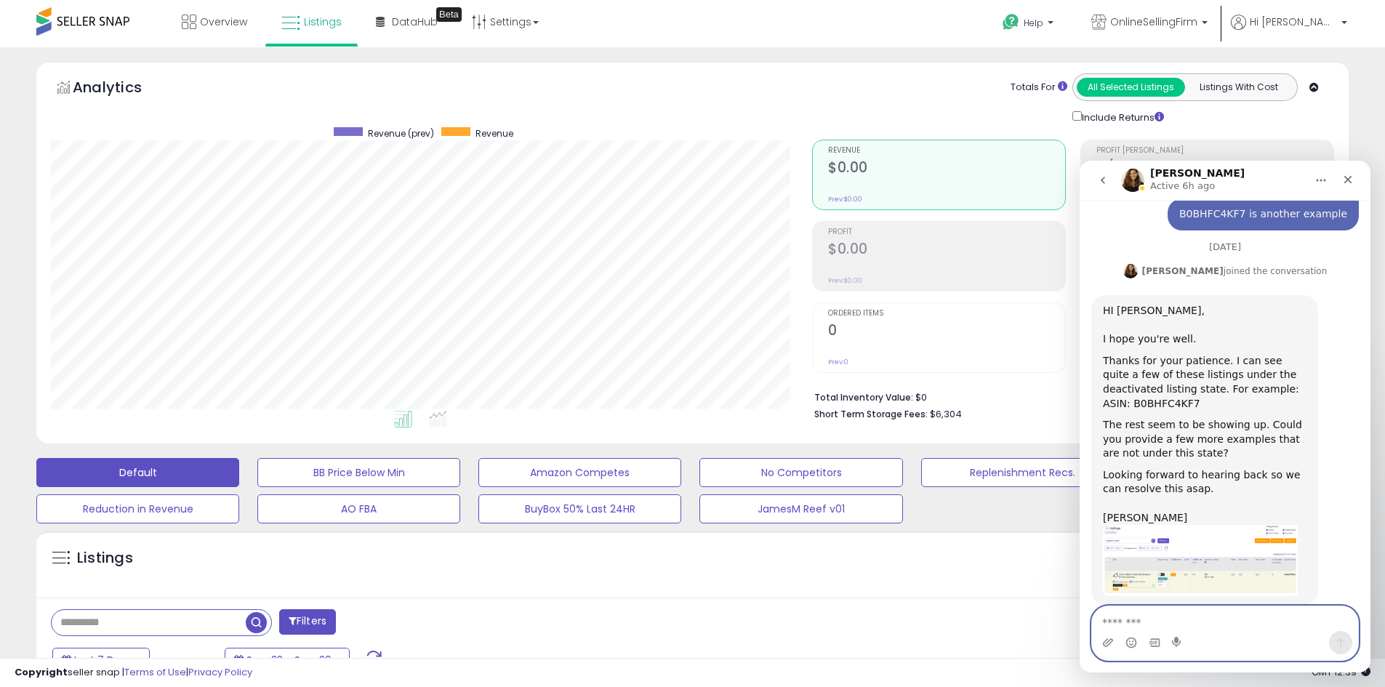
click at [1130, 619] on textarea "Message…" at bounding box center [1225, 618] width 266 height 25
type textarea "*"
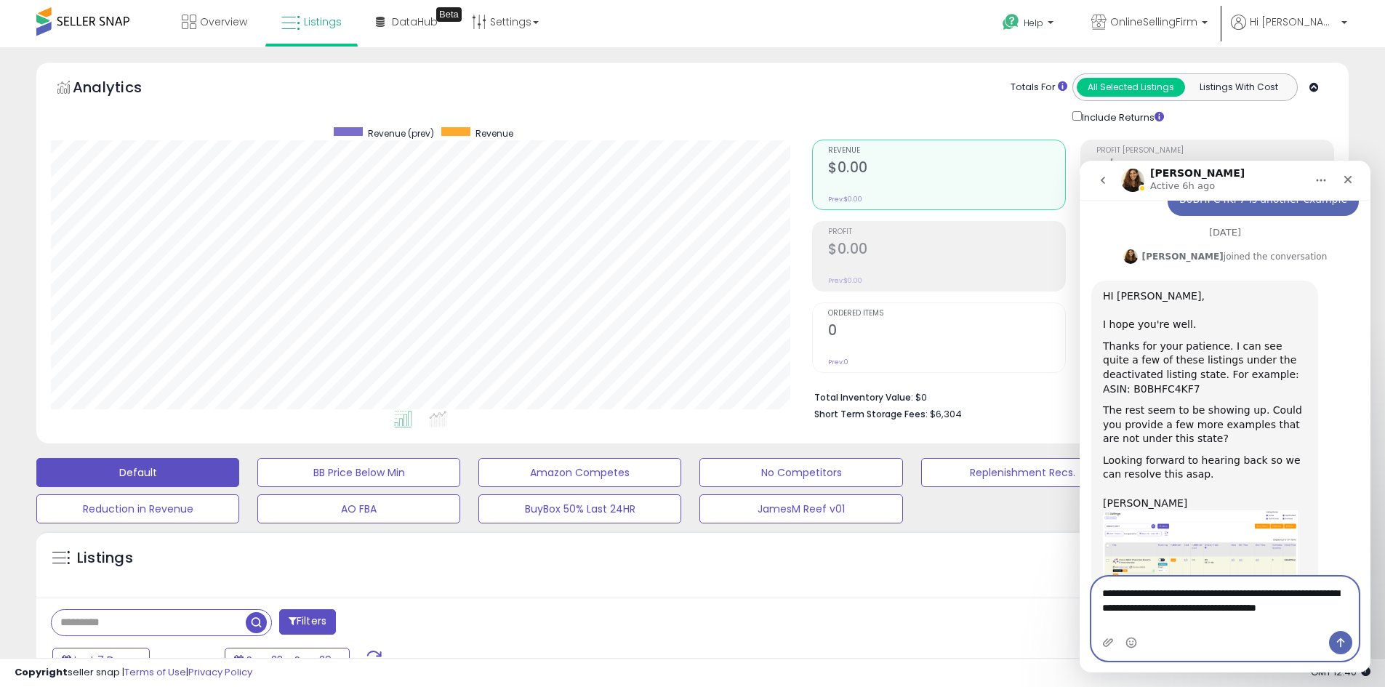
scroll to position [330, 0]
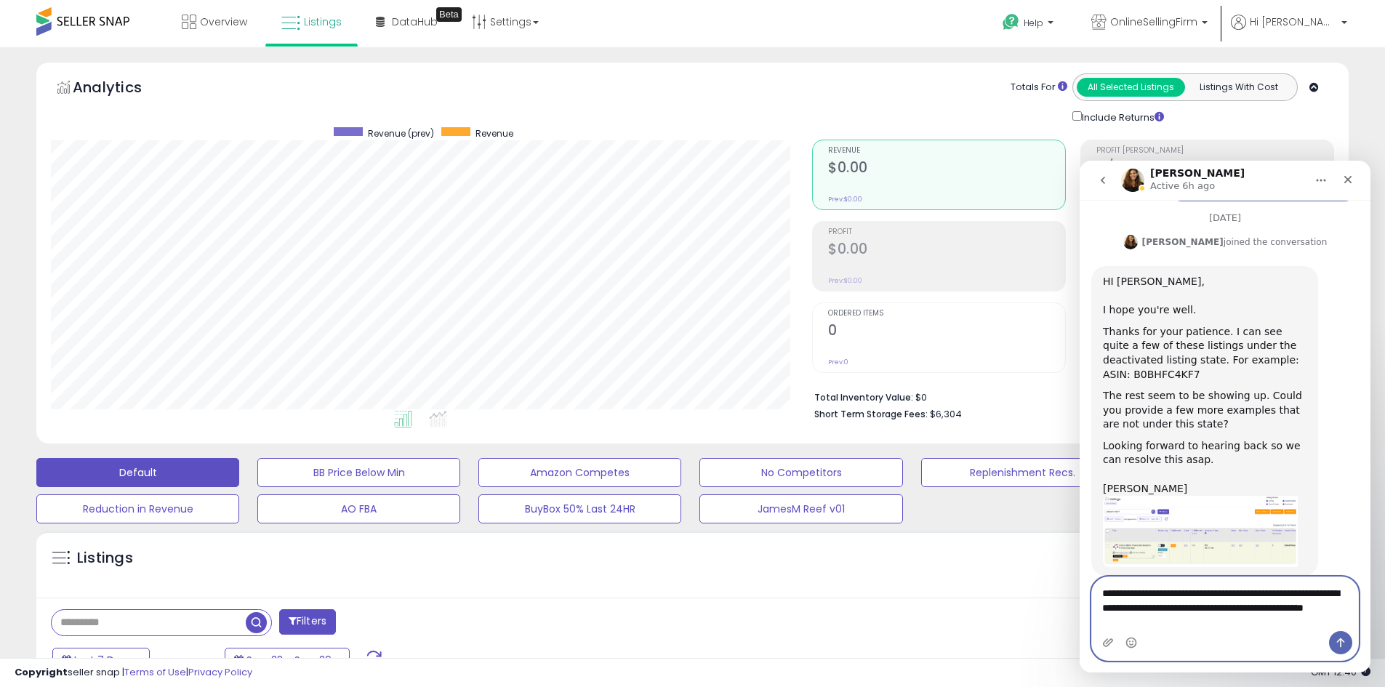
type textarea "**********"
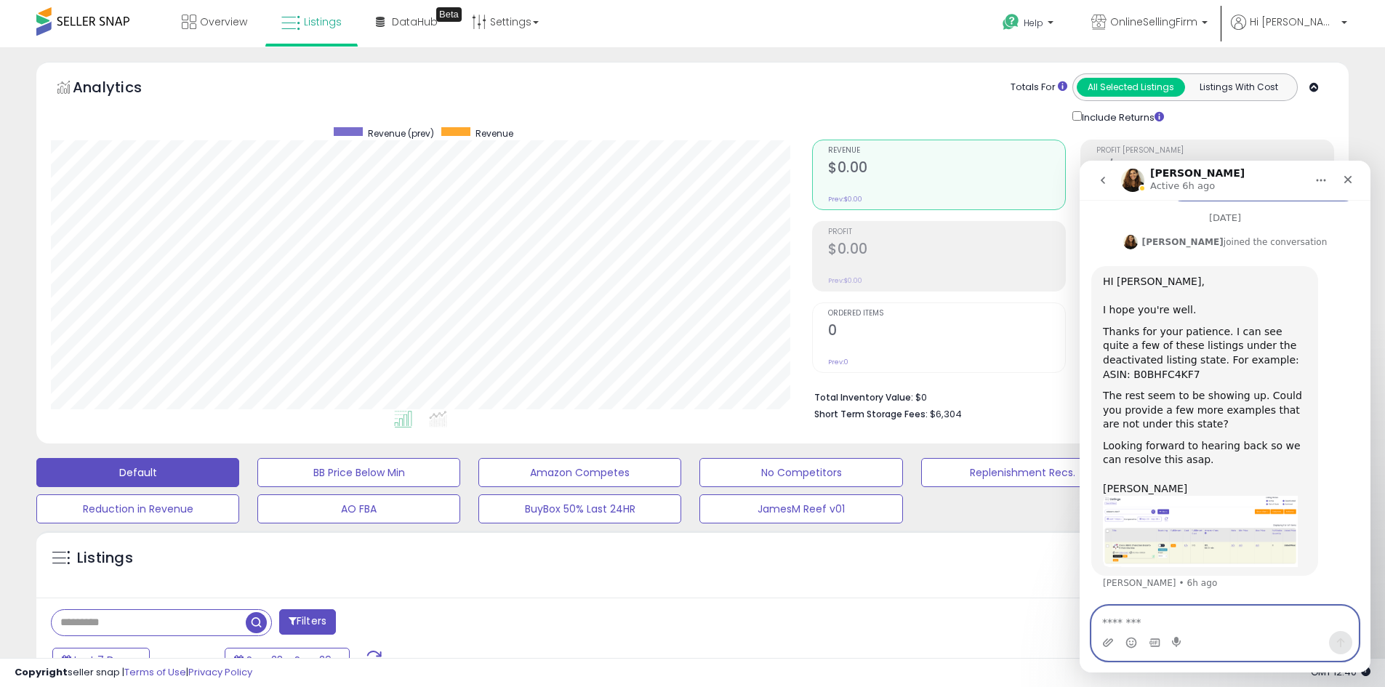
scroll to position [373, 0]
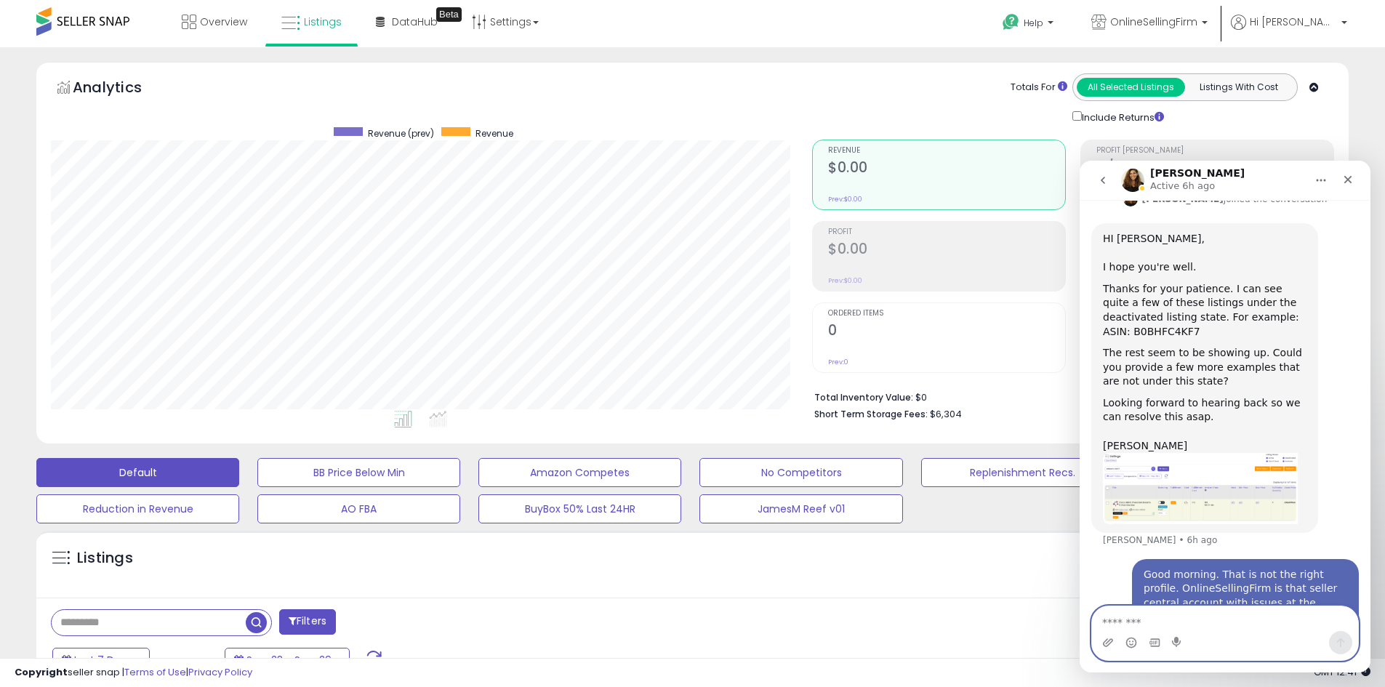
click at [1141, 620] on textarea "Message…" at bounding box center [1225, 618] width 266 height 25
click at [1342, 178] on icon "Close" at bounding box center [1348, 180] width 12 height 12
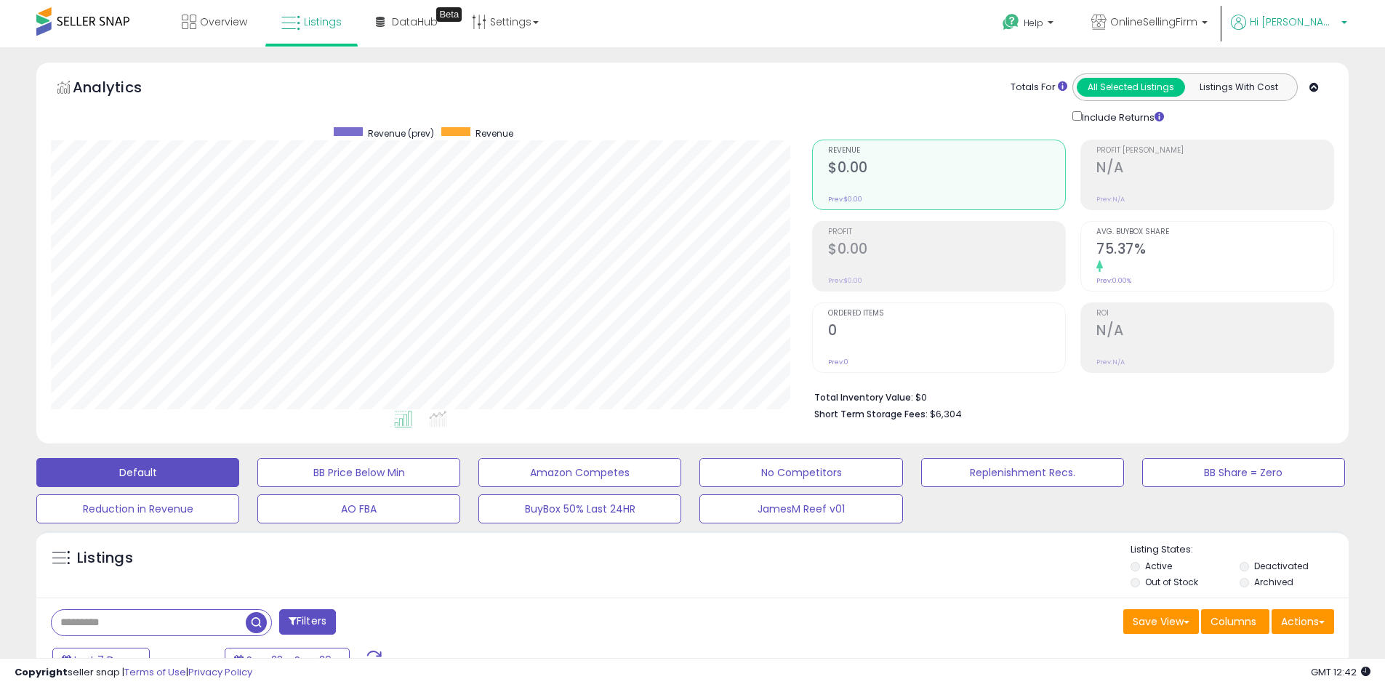
scroll to position [373, 0]
click at [1197, 19] on span "OnlineSellingFirm" at bounding box center [1153, 22] width 87 height 15
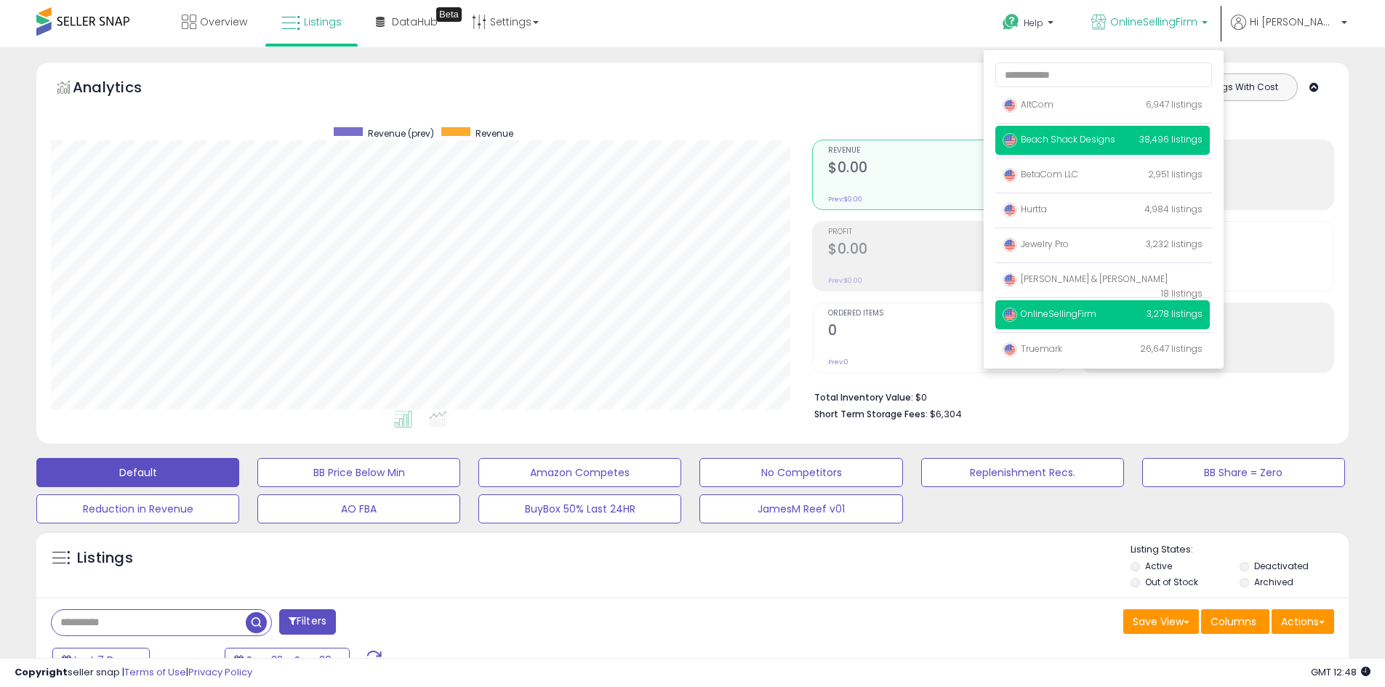
click at [1115, 142] on span "Beach Shack Designs" at bounding box center [1058, 139] width 113 height 12
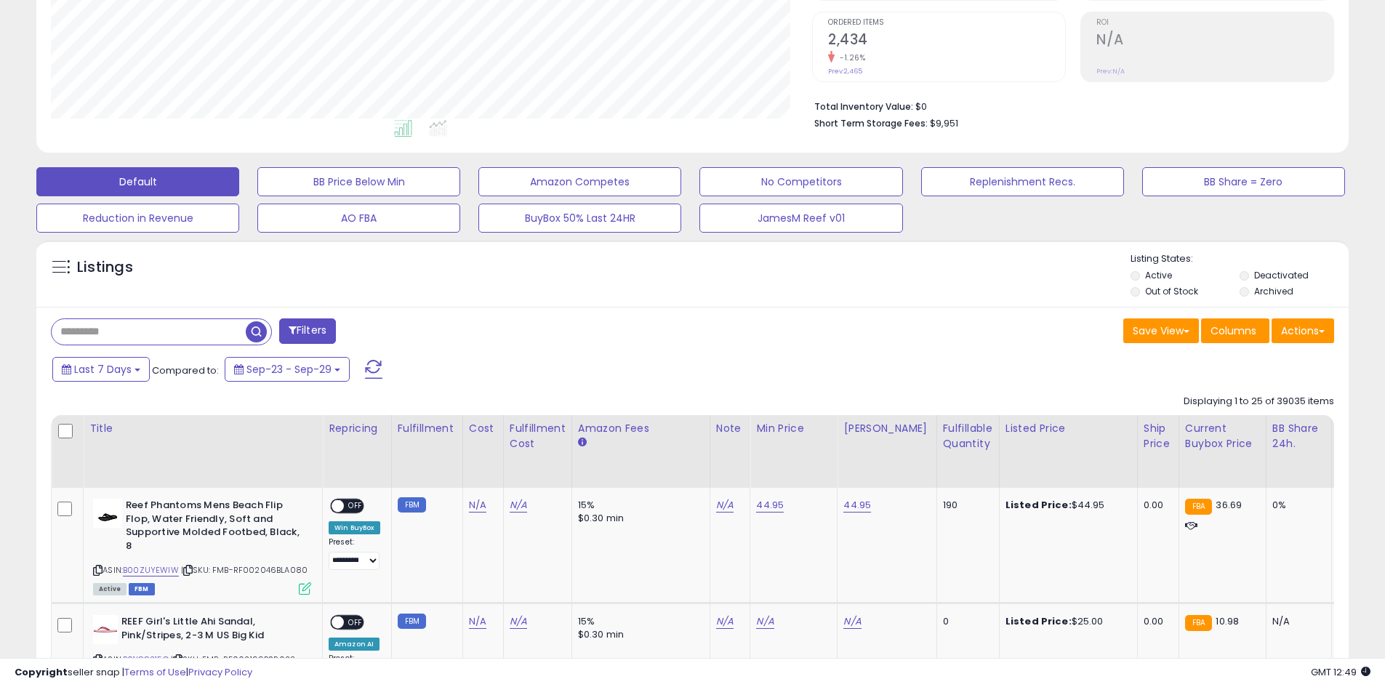
scroll to position [73, 0]
